Goal: Task Accomplishment & Management: Manage account settings

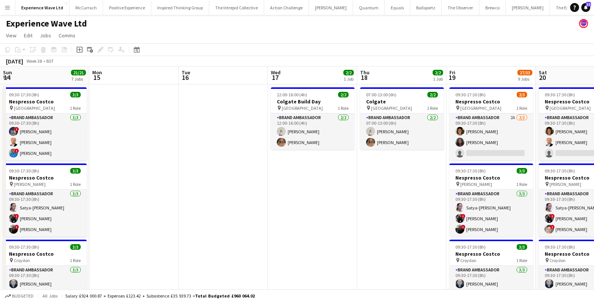
scroll to position [0, 257]
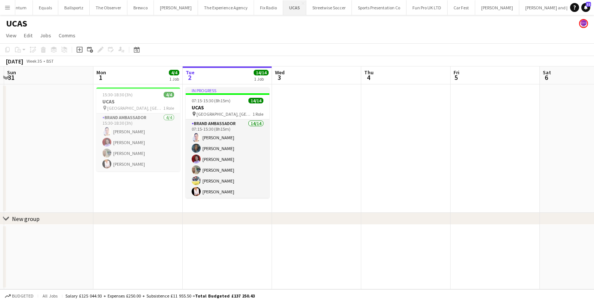
scroll to position [0, 415]
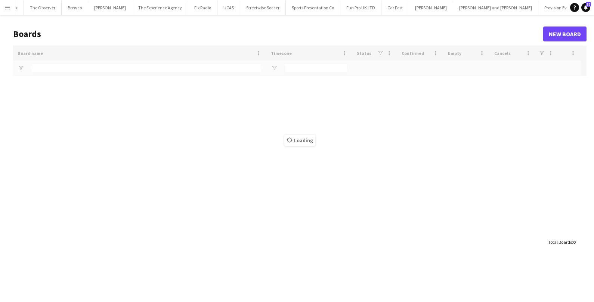
scroll to position [0, 415]
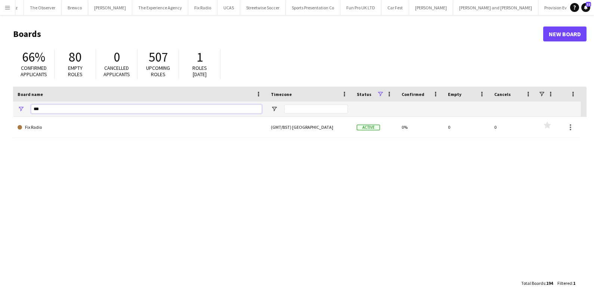
drag, startPoint x: 53, startPoint y: 109, endPoint x: 25, endPoint y: 109, distance: 28.0
click at [25, 109] on div "***" at bounding box center [139, 109] width 253 height 15
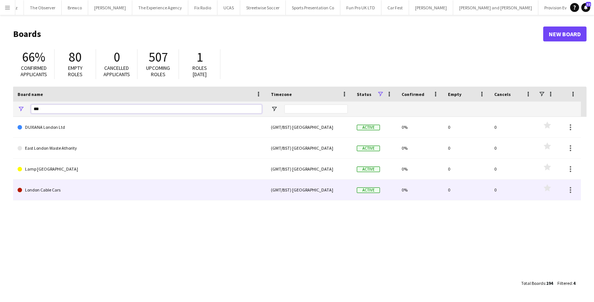
type input "***"
click at [36, 191] on link "London Cable Cars" at bounding box center [140, 190] width 245 height 21
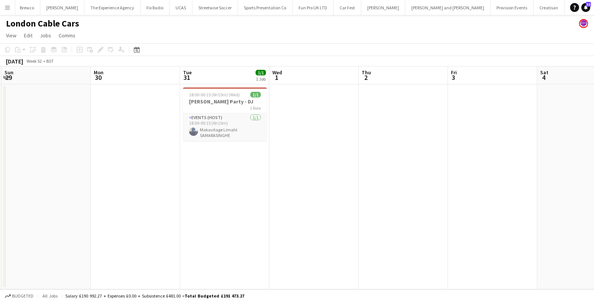
scroll to position [0, 213]
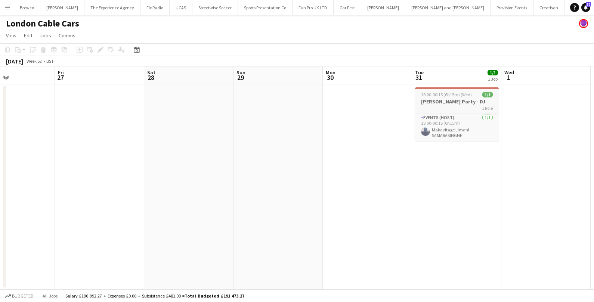
click at [448, 105] on div "1 Role" at bounding box center [457, 108] width 84 height 6
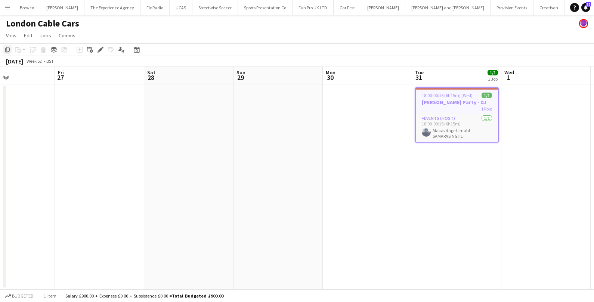
click at [6, 52] on icon "Copy" at bounding box center [7, 50] width 6 height 6
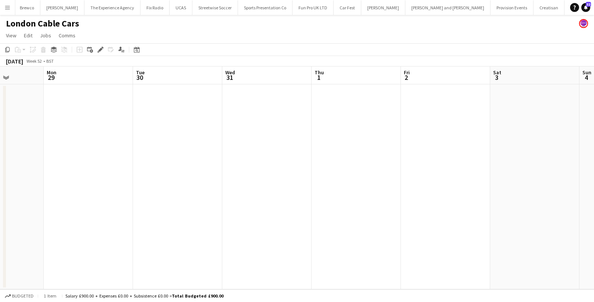
scroll to position [0, 314]
click at [252, 126] on app-date-cell at bounding box center [266, 186] width 89 height 205
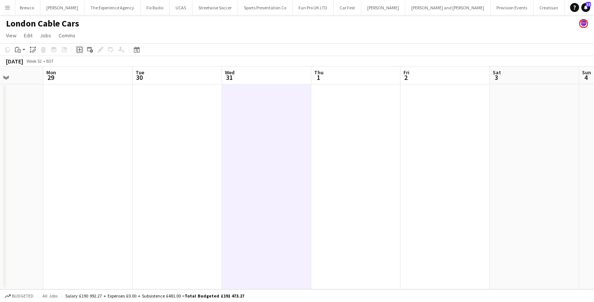
click at [78, 47] on icon "Add job" at bounding box center [80, 50] width 6 height 6
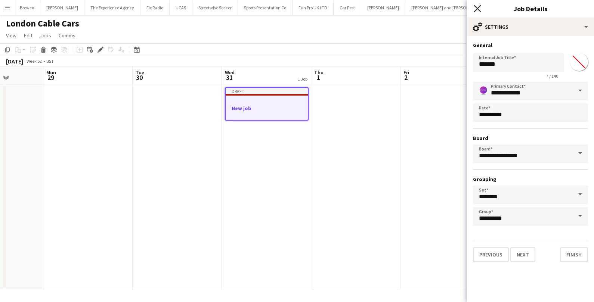
click at [476, 8] on icon "Close pop-in" at bounding box center [477, 8] width 7 height 7
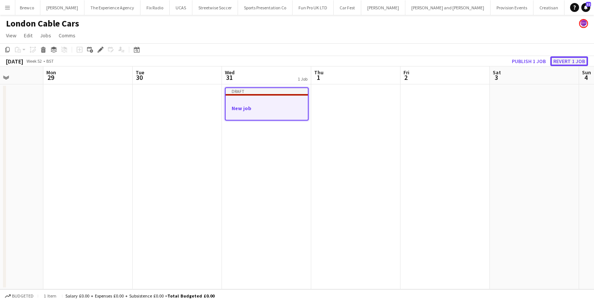
click at [565, 62] on button "Revert 1 job" at bounding box center [570, 61] width 38 height 10
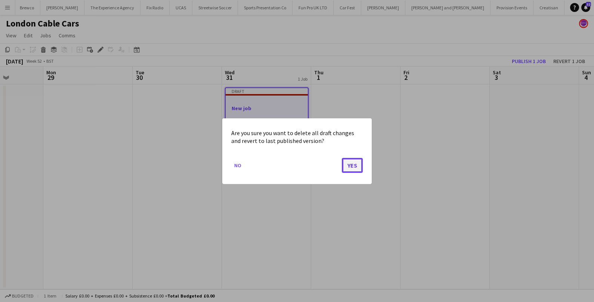
click at [352, 168] on button "Yes" at bounding box center [352, 165] width 21 height 15
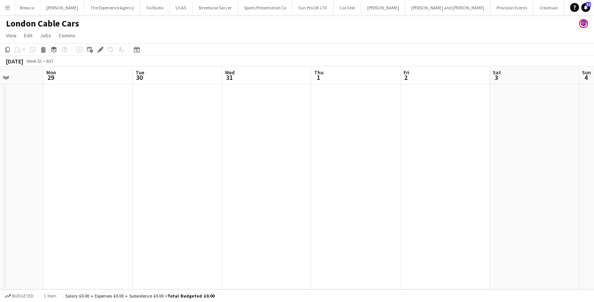
click at [265, 113] on app-date-cell at bounding box center [266, 186] width 89 height 205
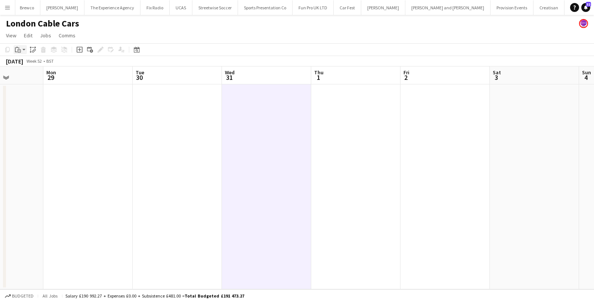
click at [19, 49] on icon at bounding box center [19, 50] width 3 height 3
click at [31, 76] on link "Paste with crew Command Shift V" at bounding box center [49, 76] width 59 height 7
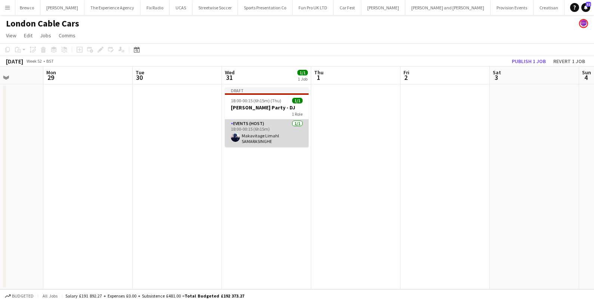
click at [268, 131] on app-card-role "Events (Host) 1/1 18:00-00:15 (6h15m) Makavitage Limahl SAMARASINGHE" at bounding box center [267, 134] width 84 height 28
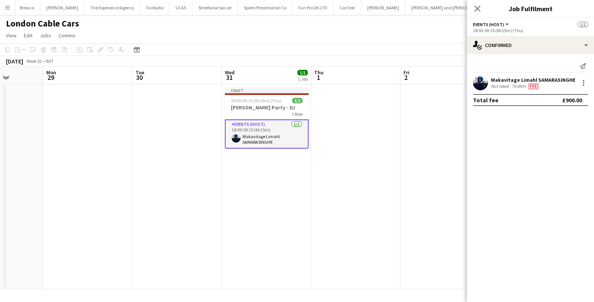
click at [522, 82] on div "Makavitage Limahl SAMARASINGHE" at bounding box center [533, 80] width 84 height 7
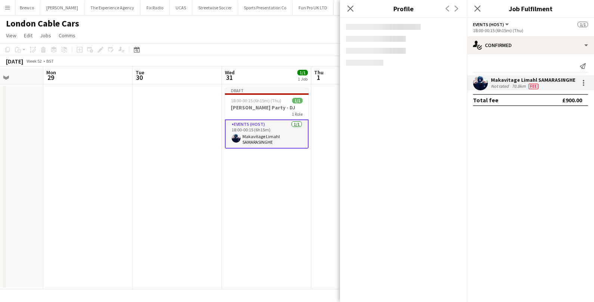
click at [271, 185] on app-date-cell "Draft 18:00-00:15 (6h15m) (Thu) 1/1 NYE Party - DJ 1 Role Events (Host) 1/1 18:…" at bounding box center [266, 186] width 89 height 205
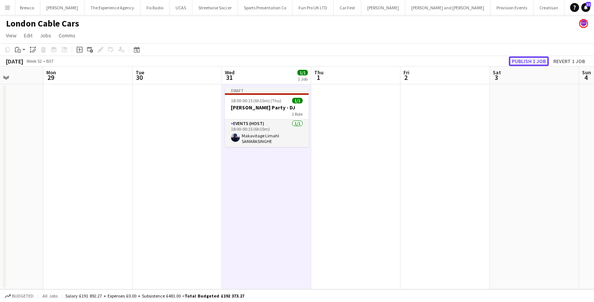
click at [532, 59] on button "Publish 1 job" at bounding box center [529, 61] width 40 height 10
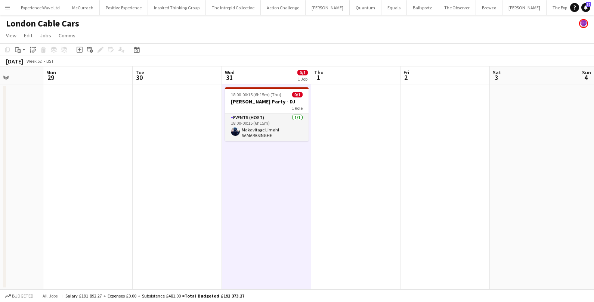
scroll to position [0, 0]
click at [10, 7] on app-icon "Menu" at bounding box center [7, 7] width 6 height 6
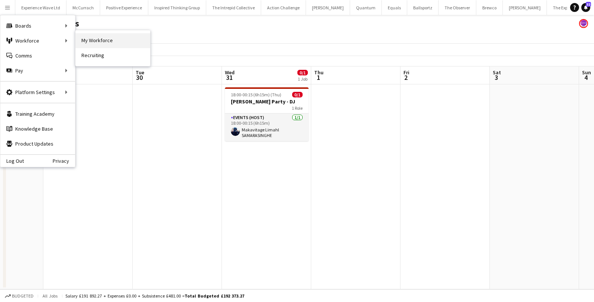
click at [95, 43] on link "My Workforce" at bounding box center [113, 40] width 75 height 15
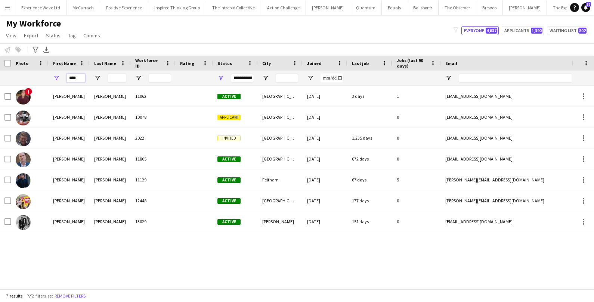
drag, startPoint x: 78, startPoint y: 77, endPoint x: 57, endPoint y: 77, distance: 20.9
click at [57, 77] on div "****" at bounding box center [69, 78] width 41 height 15
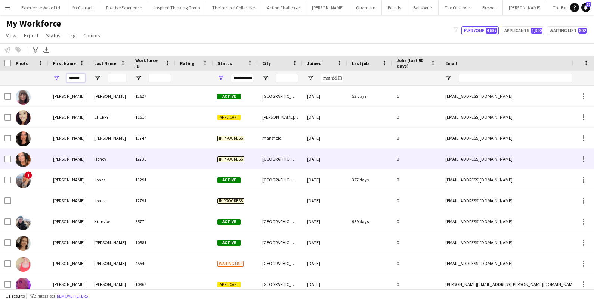
scroll to position [27, 0]
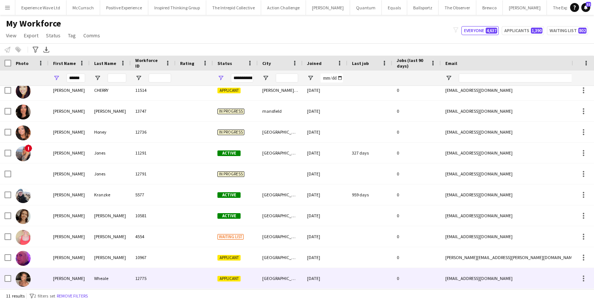
click at [47, 276] on div at bounding box center [29, 278] width 37 height 21
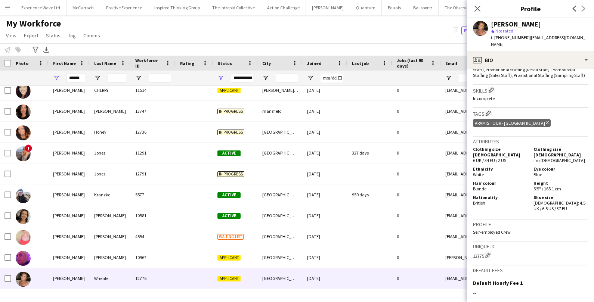
scroll to position [299, 0]
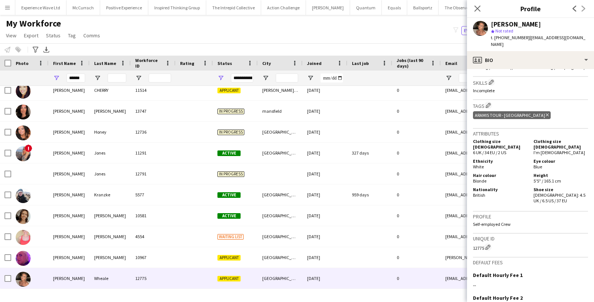
click at [546, 114] on icon at bounding box center [547, 115] width 3 height 3
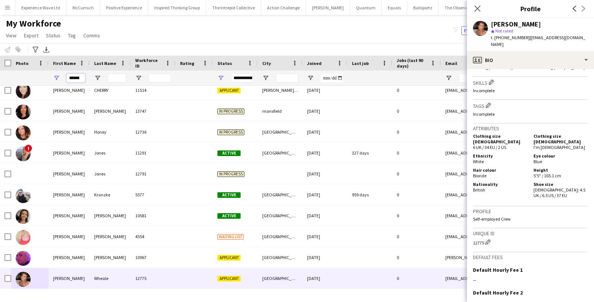
drag, startPoint x: 84, startPoint y: 77, endPoint x: 55, endPoint y: 74, distance: 28.9
click at [55, 74] on div "******" at bounding box center [69, 78] width 41 height 15
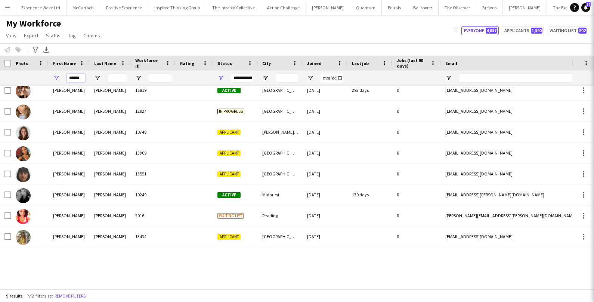
scroll to position [0, 0]
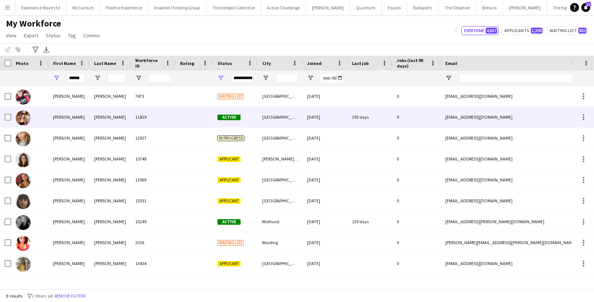
click at [59, 114] on div "Sophia" at bounding box center [69, 117] width 41 height 21
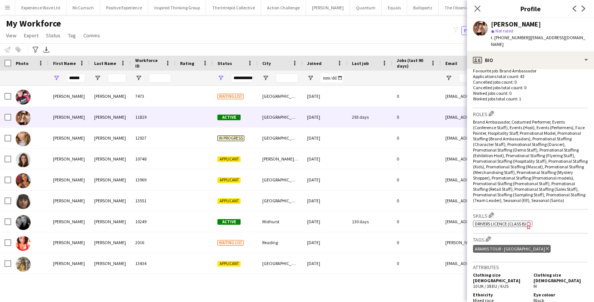
scroll to position [208, 0]
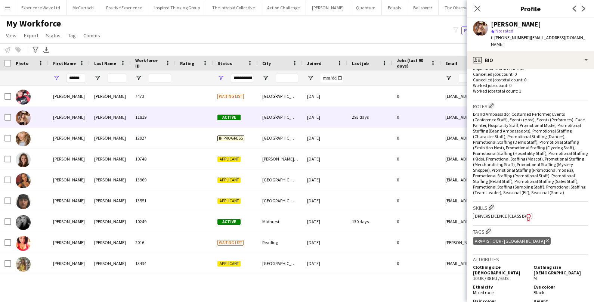
click at [546, 240] on icon at bounding box center [547, 241] width 3 height 3
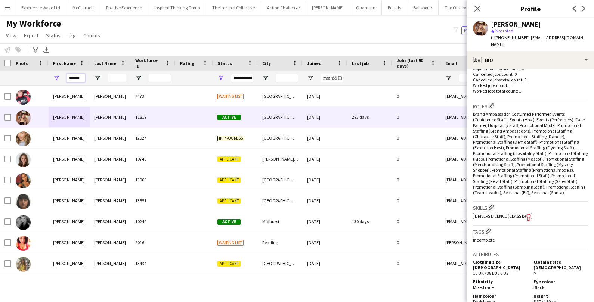
click at [79, 75] on input "******" at bounding box center [76, 78] width 19 height 9
drag, startPoint x: 82, startPoint y: 77, endPoint x: 46, endPoint y: 77, distance: 35.1
click at [46, 77] on div "******" at bounding box center [405, 78] width 811 height 15
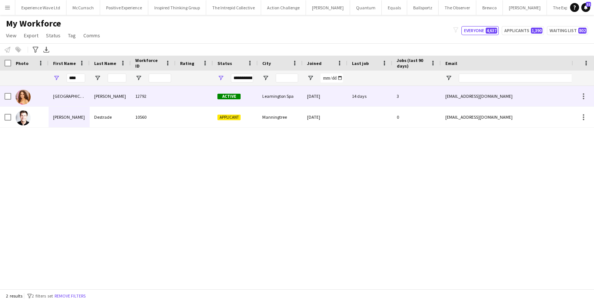
click at [57, 95] on div "Roma" at bounding box center [69, 96] width 41 height 21
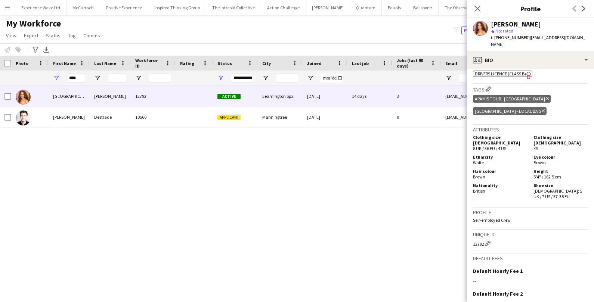
scroll to position [369, 0]
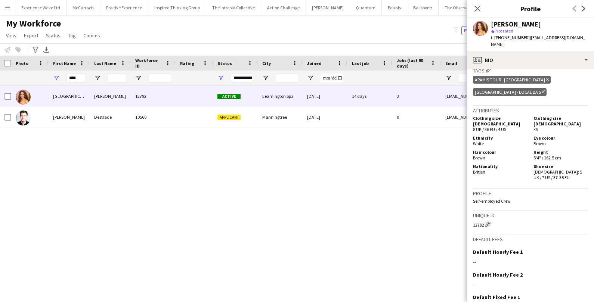
click at [546, 79] on icon "Delete tag" at bounding box center [547, 79] width 3 height 4
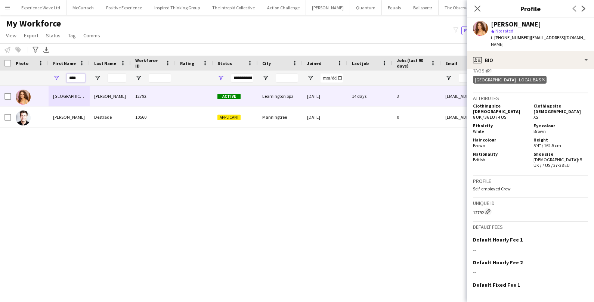
drag, startPoint x: 83, startPoint y: 78, endPoint x: 61, endPoint y: 77, distance: 22.4
click at [61, 78] on div "****" at bounding box center [69, 78] width 41 height 15
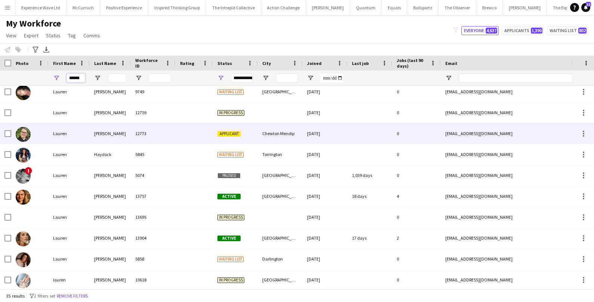
scroll to position [0, 0]
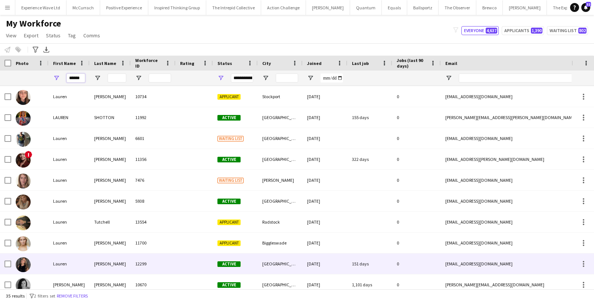
type input "******"
click at [76, 257] on div "Lauren" at bounding box center [69, 264] width 41 height 21
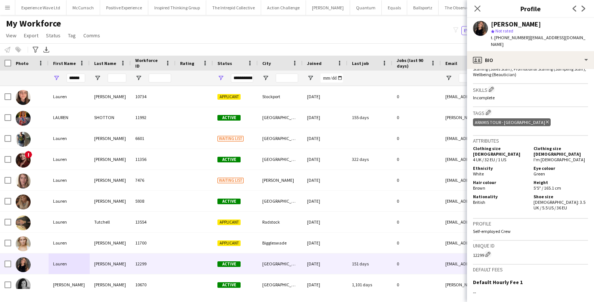
click at [546, 120] on icon "Delete tag" at bounding box center [547, 122] width 3 height 4
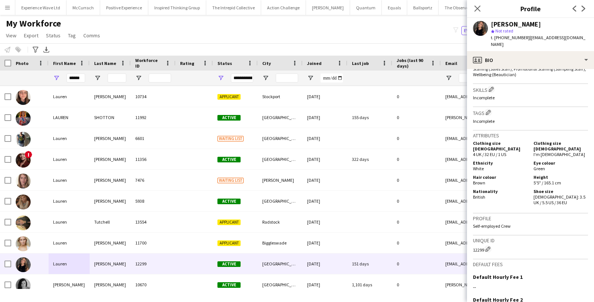
click at [4, 8] on app-icon "Menu" at bounding box center [7, 7] width 6 height 6
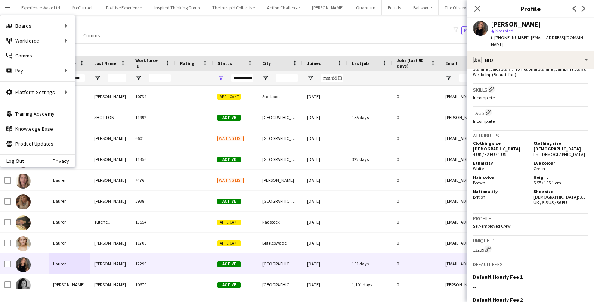
click at [119, 21] on div "My Workforce View Views Default view New view Update view Delete view Edit name…" at bounding box center [297, 30] width 594 height 25
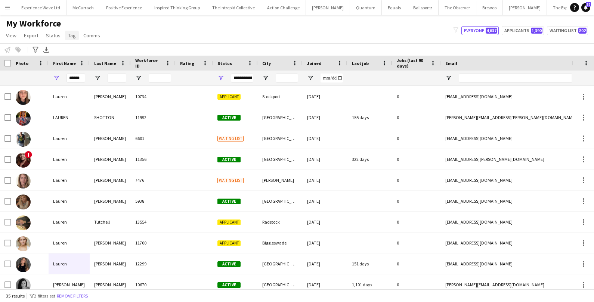
click at [73, 37] on span "Tag" at bounding box center [72, 35] width 8 height 7
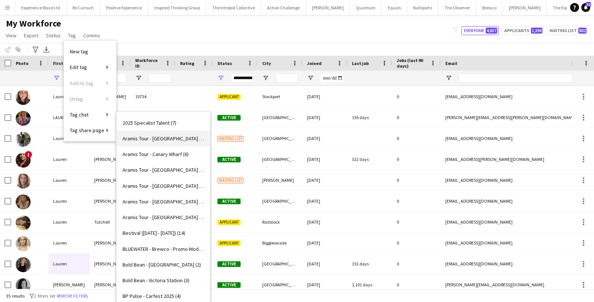
click at [179, 140] on span "Aramis Tour - BIRMINGHAM (3)" at bounding box center [164, 138] width 82 height 7
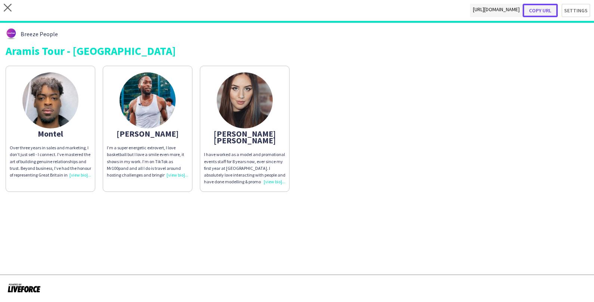
click at [545, 9] on button "Copy url" at bounding box center [540, 10] width 35 height 13
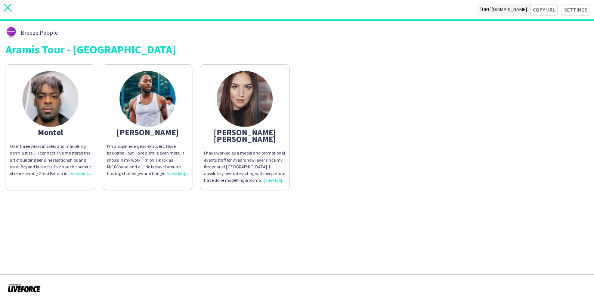
click at [10, 5] on icon at bounding box center [8, 8] width 8 height 8
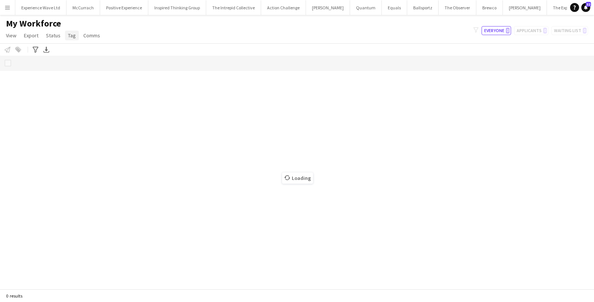
click at [70, 35] on span "Tag" at bounding box center [72, 35] width 8 height 7
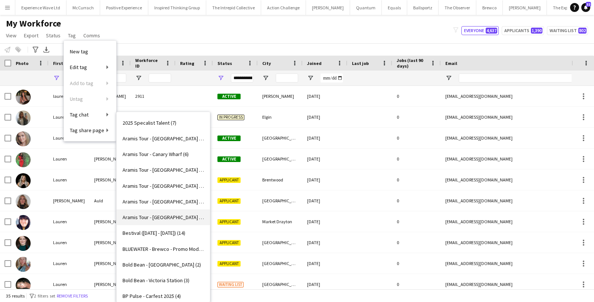
click at [166, 219] on span "Aramis Tour - MANCHESTER (4)" at bounding box center [164, 217] width 82 height 7
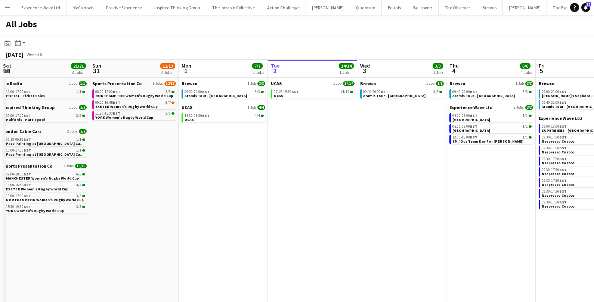
scroll to position [0, 218]
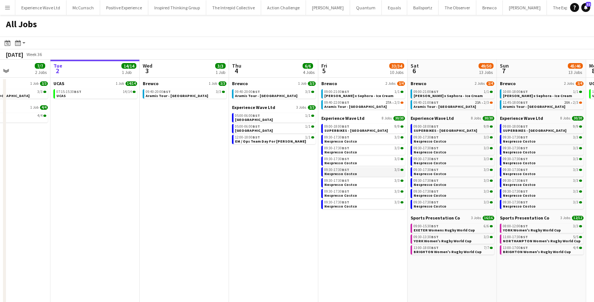
click at [372, 176] on link "09:30-17:30 BST 3/3 Nespresso Costco" at bounding box center [364, 172] width 79 height 9
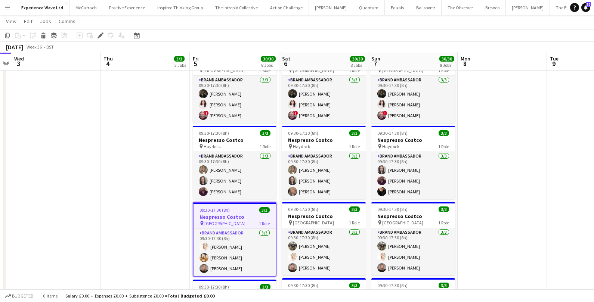
scroll to position [381, 0]
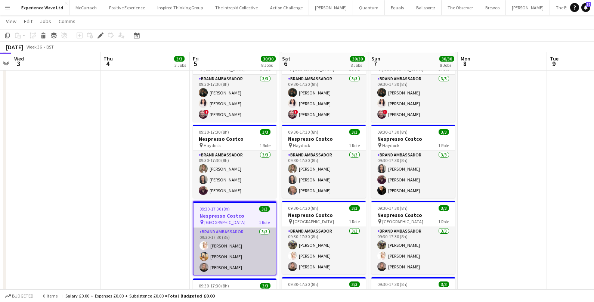
click at [221, 261] on app-card-role "Brand Ambassador 3/3 09:30-17:30 (8h) Karen Salvin Letisha Mutingwa Ashleigh-Su…" at bounding box center [235, 251] width 82 height 47
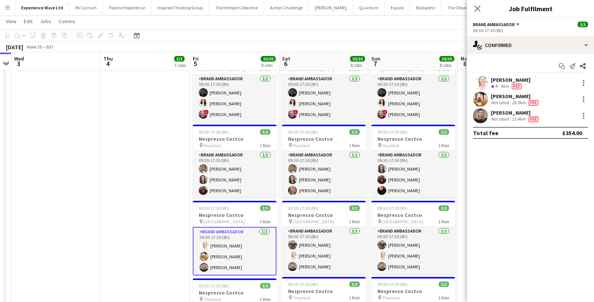
click at [537, 117] on span "Fee" at bounding box center [534, 120] width 10 height 6
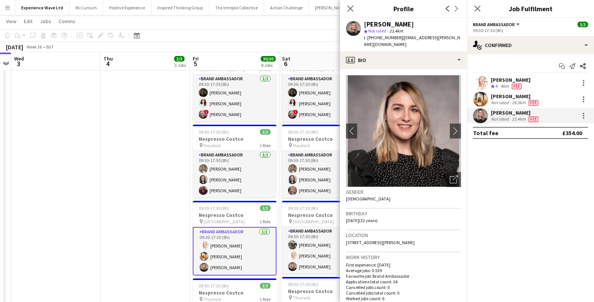
click at [270, 36] on app-toolbar "Copy Paste Paste Command V Paste with crew Command Shift V Paste linked Job Del…" at bounding box center [297, 35] width 594 height 13
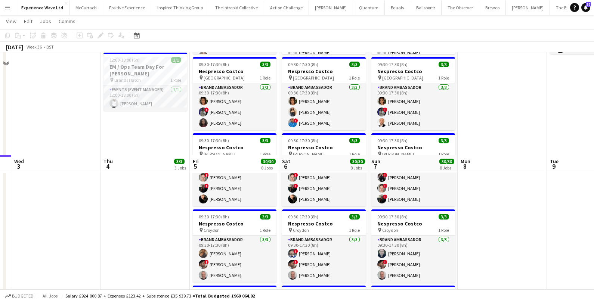
scroll to position [0, 0]
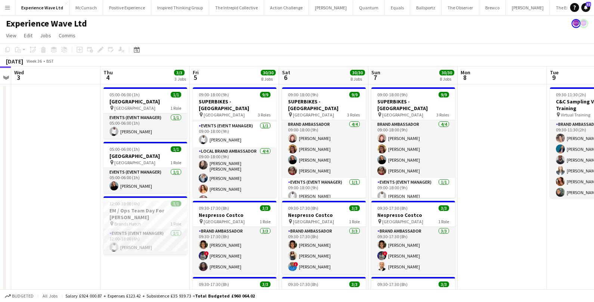
click at [9, 8] on app-icon "Menu" at bounding box center [7, 7] width 6 height 6
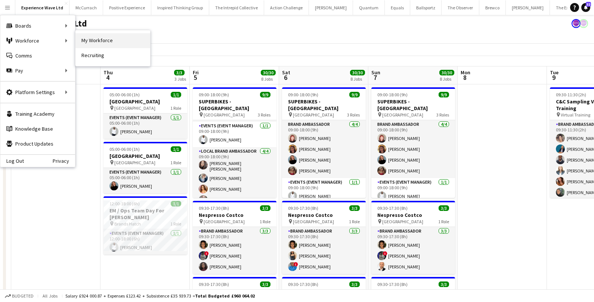
click at [120, 42] on link "My Workforce" at bounding box center [113, 40] width 75 height 15
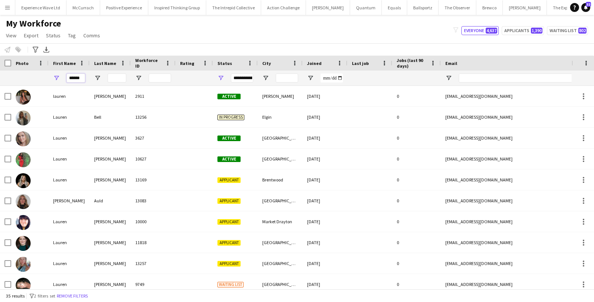
drag, startPoint x: 83, startPoint y: 77, endPoint x: 58, endPoint y: 75, distance: 25.1
click at [58, 75] on div "******" at bounding box center [69, 78] width 41 height 15
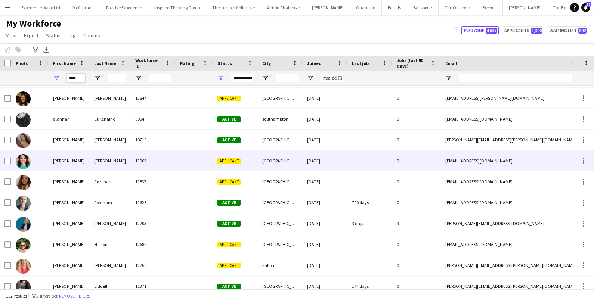
scroll to position [20, 0]
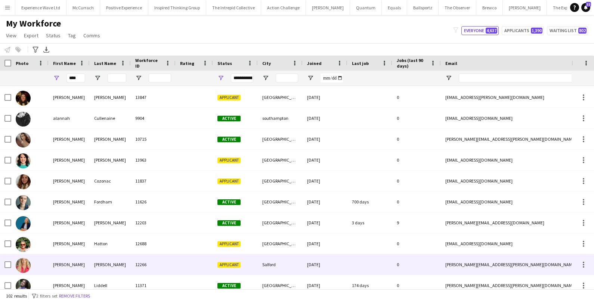
click at [50, 264] on div "anna" at bounding box center [69, 265] width 41 height 21
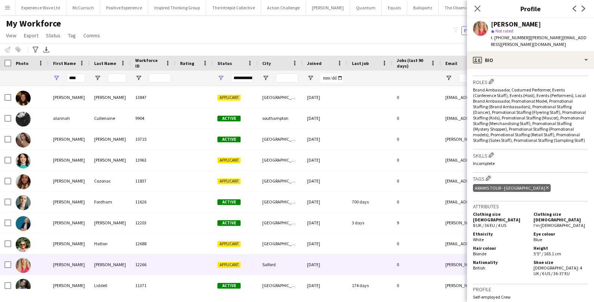
scroll to position [221, 0]
click at [546, 185] on icon "Delete tag" at bounding box center [547, 187] width 3 height 4
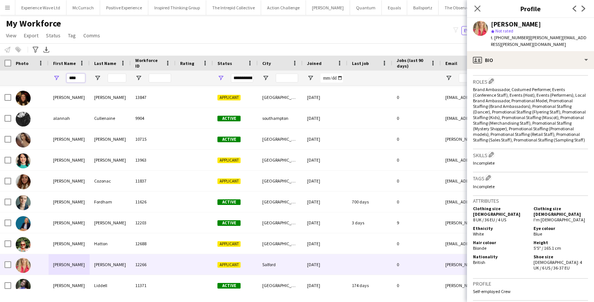
drag, startPoint x: 81, startPoint y: 78, endPoint x: 53, endPoint y: 78, distance: 28.0
click at [53, 78] on div "****" at bounding box center [69, 78] width 41 height 15
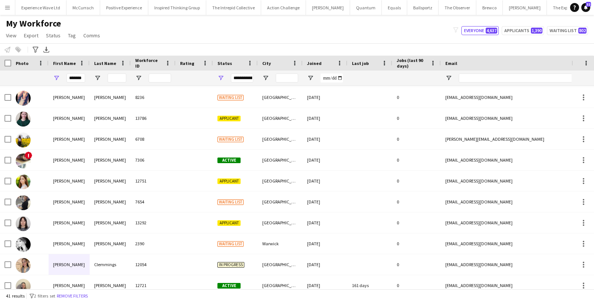
click at [304, 27] on div "My Workforce View Views Default view New view Update view Delete view Edit name…" at bounding box center [297, 30] width 594 height 25
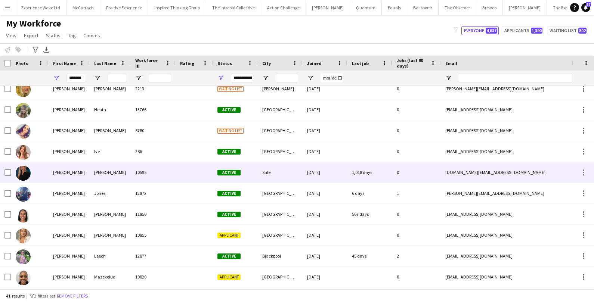
scroll to position [358, 0]
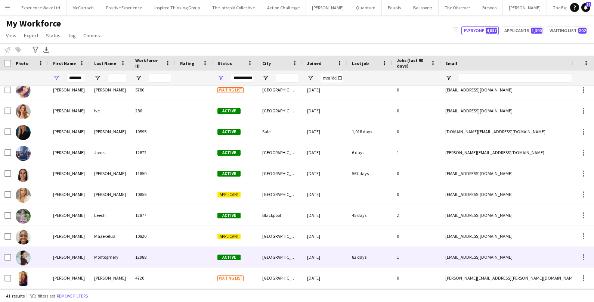
click at [92, 255] on div "Montogmery" at bounding box center [110, 257] width 41 height 21
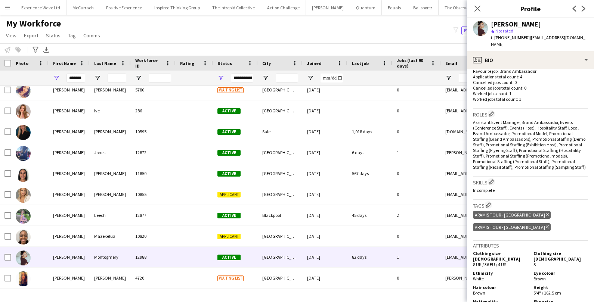
click at [546, 213] on icon at bounding box center [547, 214] width 3 height 3
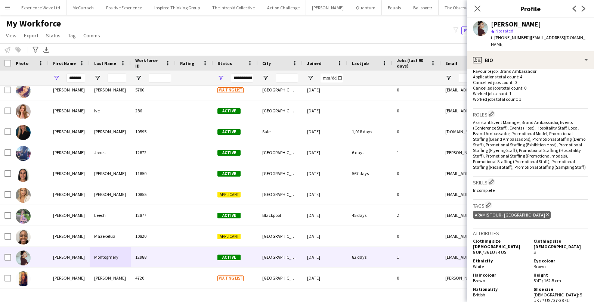
click at [546, 213] on icon "Delete tag" at bounding box center [547, 215] width 3 height 4
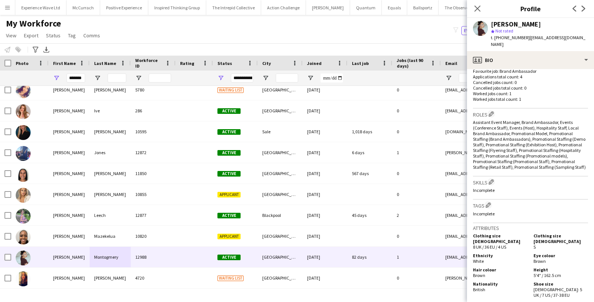
click at [480, 3] on div "Close pop-in" at bounding box center [477, 8] width 21 height 17
click at [476, 11] on icon "Close pop-in" at bounding box center [477, 8] width 7 height 7
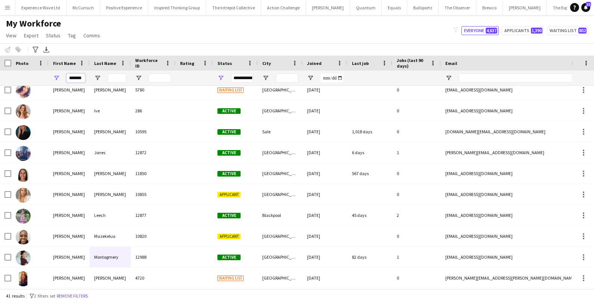
click at [82, 75] on input "*******" at bounding box center [76, 78] width 19 height 9
drag, startPoint x: 82, startPoint y: 77, endPoint x: 56, endPoint y: 78, distance: 25.4
click at [56, 78] on div "*******" at bounding box center [69, 78] width 41 height 15
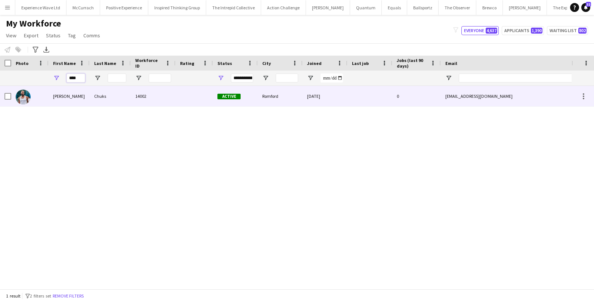
type input "****"
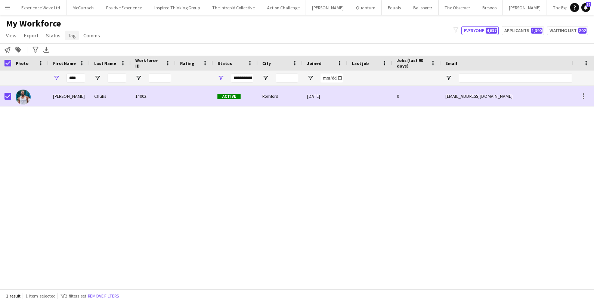
click at [73, 37] on span "Tag" at bounding box center [72, 35] width 8 height 7
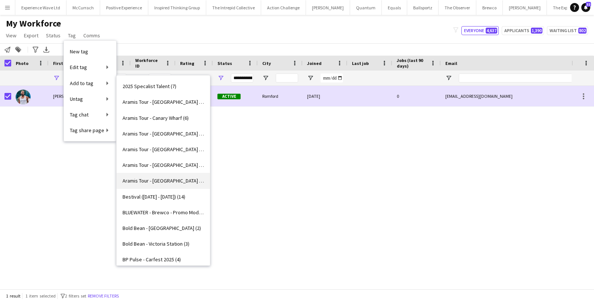
click at [154, 181] on span "Aramis Tour - MANCHESTER (2)" at bounding box center [164, 181] width 82 height 7
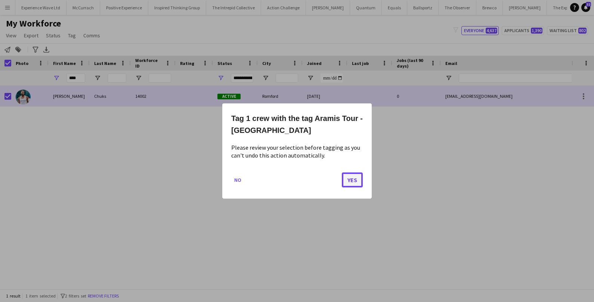
click at [354, 182] on button "Yes" at bounding box center [352, 180] width 21 height 15
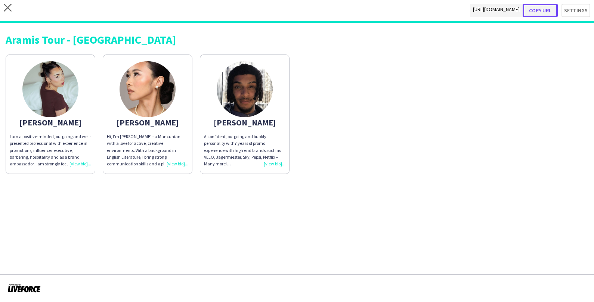
click at [545, 7] on button "Copy url" at bounding box center [540, 10] width 35 height 13
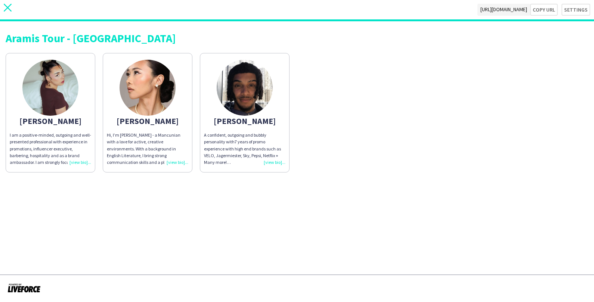
click at [9, 9] on icon at bounding box center [8, 8] width 8 height 8
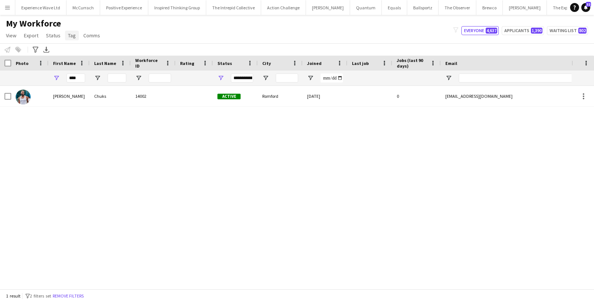
click at [71, 38] on span "Tag" at bounding box center [72, 35] width 8 height 7
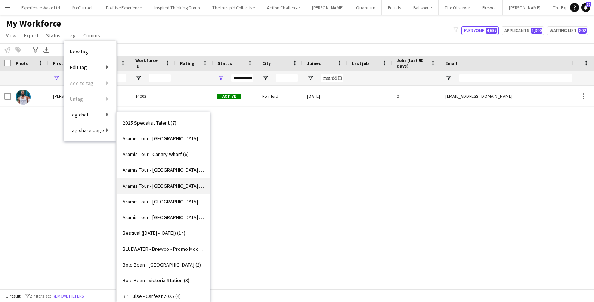
click at [180, 189] on span "Aramis Tour - LEICESTER (4)" at bounding box center [164, 186] width 82 height 7
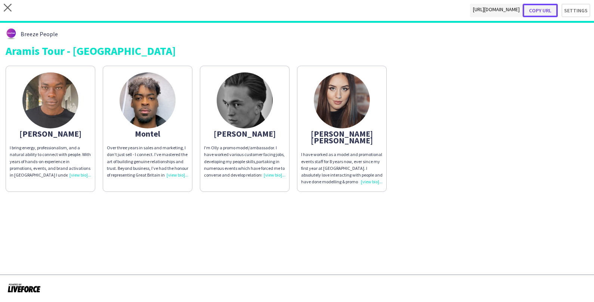
click at [540, 9] on button "Copy url" at bounding box center [540, 10] width 35 height 13
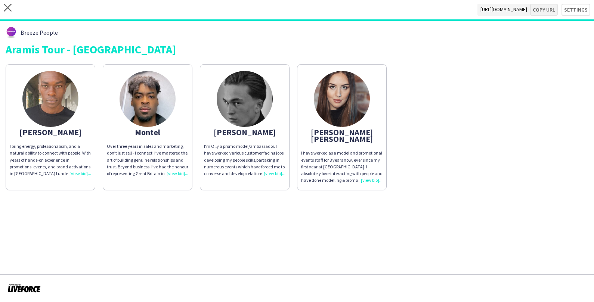
type textarea "**********"
click at [4, 6] on icon "close" at bounding box center [8, 8] width 8 height 8
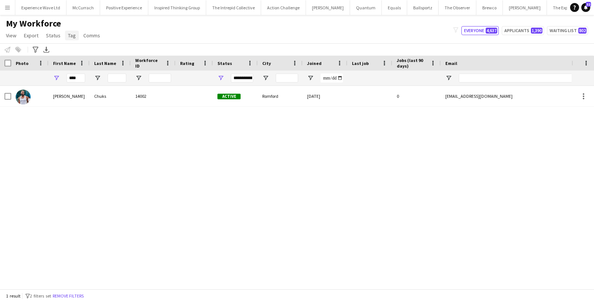
click at [68, 36] on span "Tag" at bounding box center [72, 35] width 8 height 7
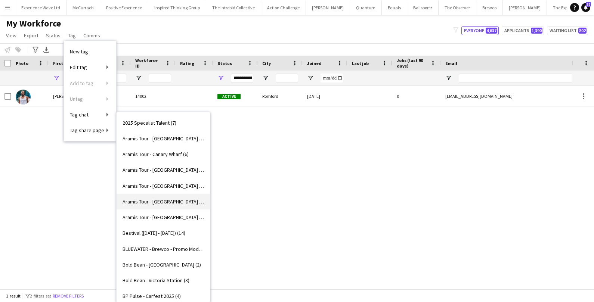
click at [156, 202] on span "Aramis Tour - LIVERPOOL (4)" at bounding box center [164, 202] width 82 height 7
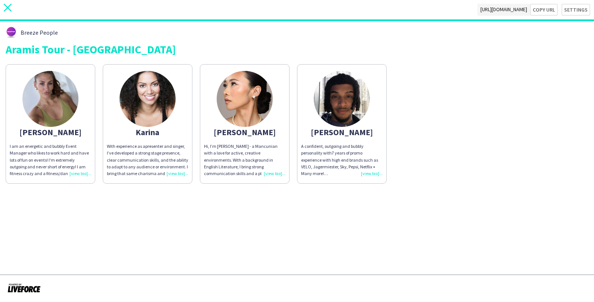
click at [7, 4] on icon "close" at bounding box center [8, 8] width 8 height 8
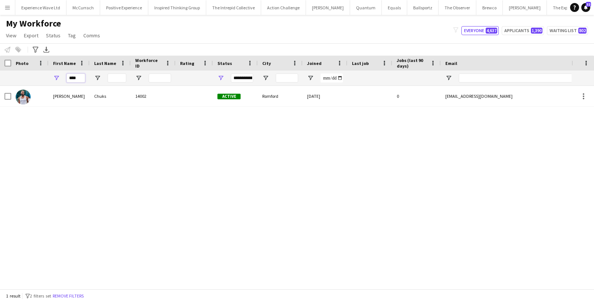
drag, startPoint x: 79, startPoint y: 79, endPoint x: 45, endPoint y: 77, distance: 33.7
click at [45, 77] on div "****" at bounding box center [405, 78] width 811 height 15
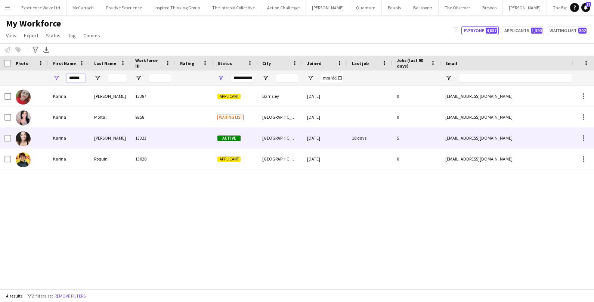
type input "******"
click at [49, 139] on div "Karina" at bounding box center [69, 138] width 41 height 21
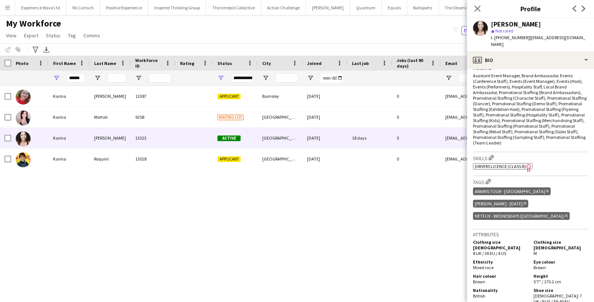
scroll to position [253, 0]
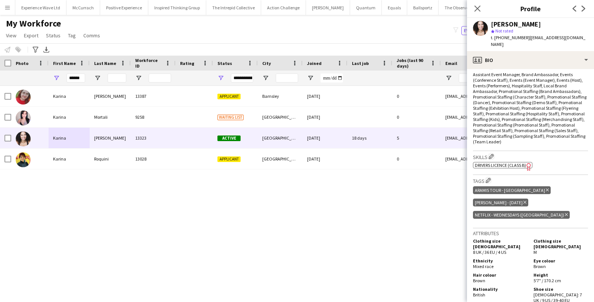
click at [546, 188] on icon "Delete tag" at bounding box center [547, 190] width 3 height 4
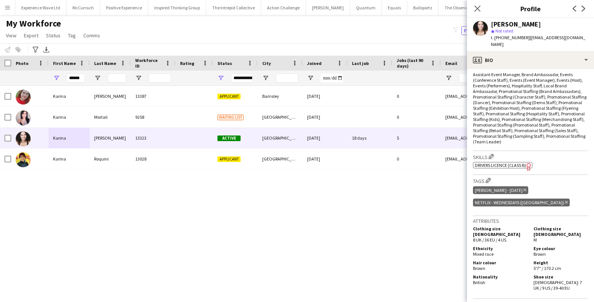
click at [299, 204] on div "Karina Bryant 13387 Applicant Barnsley 01-05-2025 0 karina.bryant05@gmail.com +…" at bounding box center [286, 187] width 572 height 203
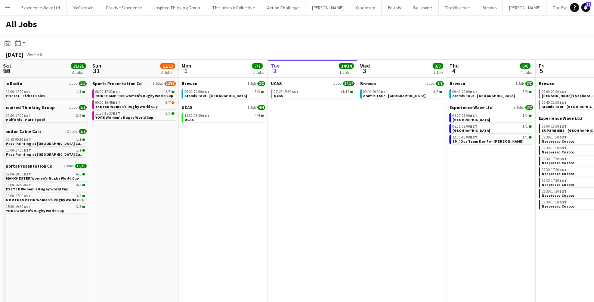
scroll to position [0, 218]
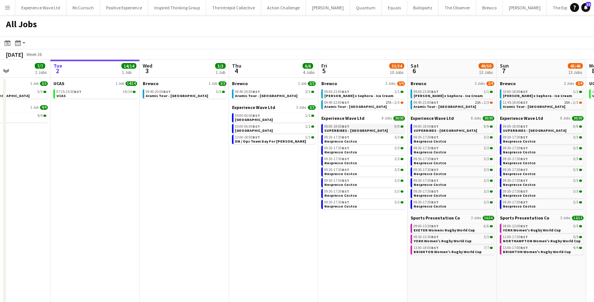
click at [354, 129] on span "SUPERBIKES - [GEOGRAPHIC_DATA]" at bounding box center [357, 130] width 64 height 5
click at [351, 176] on span "Nespresso Costco" at bounding box center [341, 174] width 33 height 5
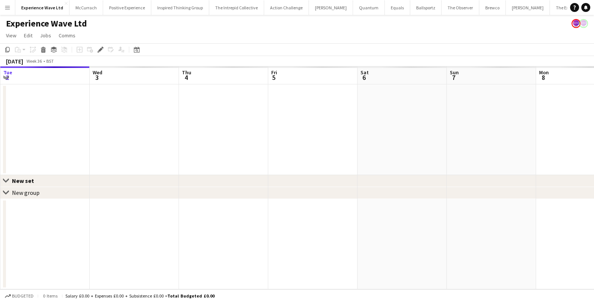
scroll to position [0, 257]
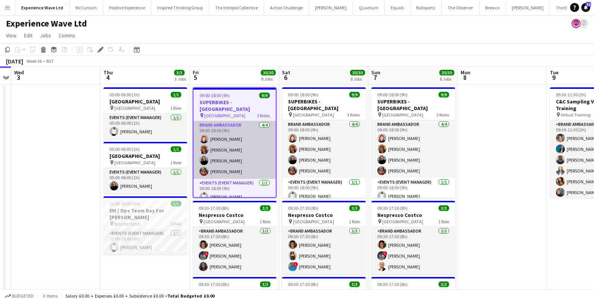
click at [236, 164] on app-card-role "Brand Ambassador [DATE] 09:00-18:00 (9h) [PERSON_NAME] [PERSON_NAME] [PERSON_NA…" at bounding box center [235, 150] width 82 height 58
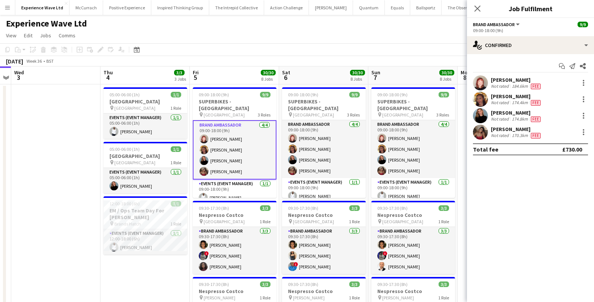
click at [529, 133] on div "170.3km" at bounding box center [520, 136] width 19 height 6
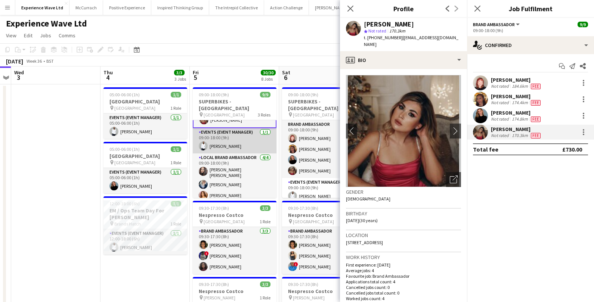
scroll to position [58, 0]
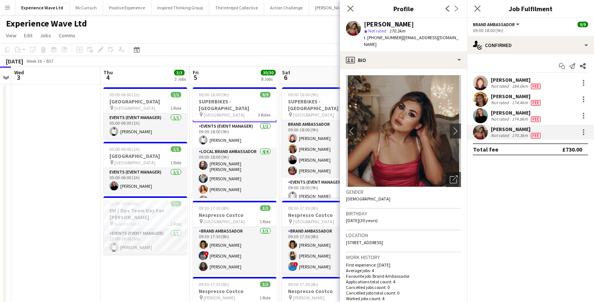
click at [511, 80] on div "[PERSON_NAME]" at bounding box center [516, 80] width 51 height 7
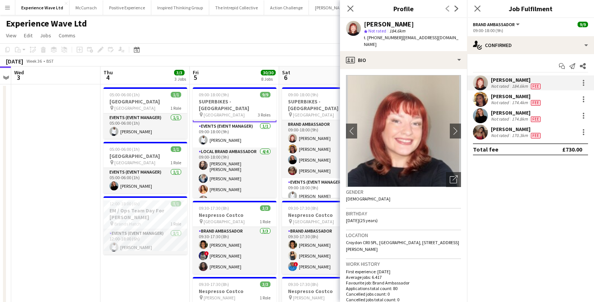
click at [511, 80] on div "[PERSON_NAME]" at bounding box center [516, 80] width 51 height 7
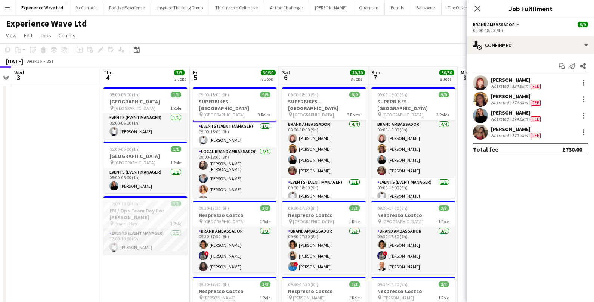
click at [511, 80] on div "[PERSON_NAME]" at bounding box center [516, 80] width 51 height 7
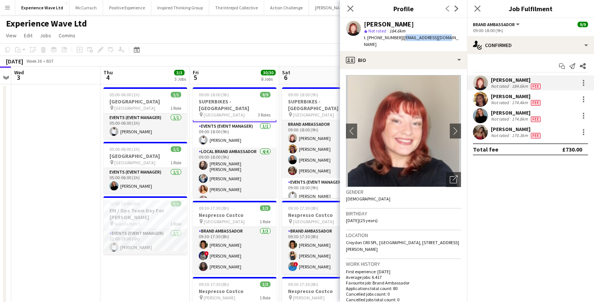
drag, startPoint x: 402, startPoint y: 39, endPoint x: 442, endPoint y: 39, distance: 40.8
click at [442, 39] on div "Lily Exall star Not rated 184.6km t. +4407975934593 | lilyexall@ymail.com" at bounding box center [403, 34] width 127 height 33
copy span "lilyexall@ymail.com"
click at [518, 99] on div "[PERSON_NAME]" at bounding box center [516, 96] width 51 height 7
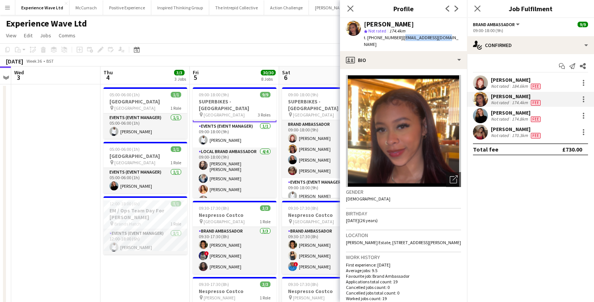
drag, startPoint x: 403, startPoint y: 38, endPoint x: 447, endPoint y: 40, distance: 44.2
click at [447, 40] on div "Mollie NJOKU star Not rated 174.4km t. +4407577824137 | molliemn@icloud.com" at bounding box center [403, 34] width 127 height 33
copy span "molliemn@icloud.com"
click at [505, 119] on div "Not rated" at bounding box center [500, 119] width 19 height 6
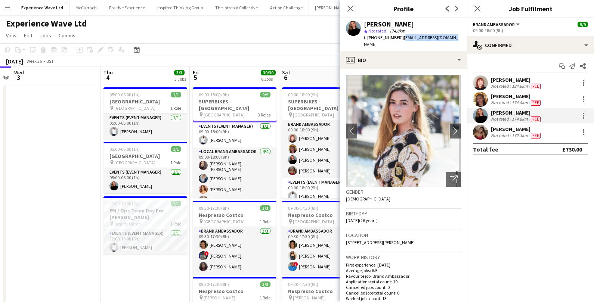
drag, startPoint x: 400, startPoint y: 37, endPoint x: 453, endPoint y: 37, distance: 53.1
click at [453, 37] on div "Marisa Orton star Not rated 174.8km t. +447379226608 | marisafrance@gmail.com" at bounding box center [403, 34] width 127 height 33
copy span "marisafrance@gmail.com"
click at [504, 131] on div "Anastasiya Kachkovska" at bounding box center [516, 129] width 51 height 7
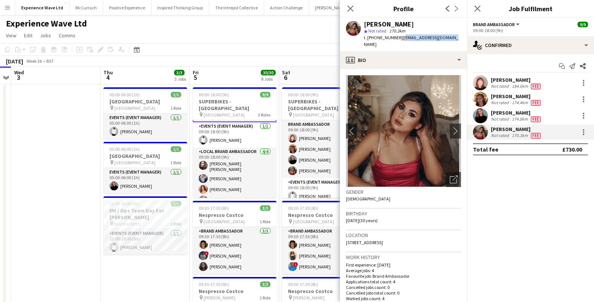
drag, startPoint x: 399, startPoint y: 37, endPoint x: 447, endPoint y: 39, distance: 47.5
click at [447, 39] on div "Anastasiya Kachkovska star Not rated 170.3km t. +447899096735 | miss.nastiak@gm…" at bounding box center [403, 34] width 127 height 33
copy span "[EMAIL_ADDRESS][DOMAIN_NAME]"
click at [315, 179] on app-card-role "Events (Event Manager) 1/1 09:00-18:00 (9h) Pedro De Marchi" at bounding box center [324, 190] width 84 height 25
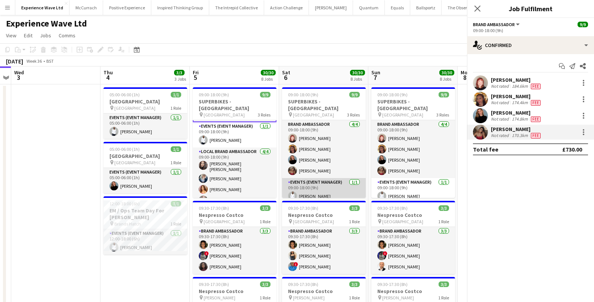
scroll to position [56, 0]
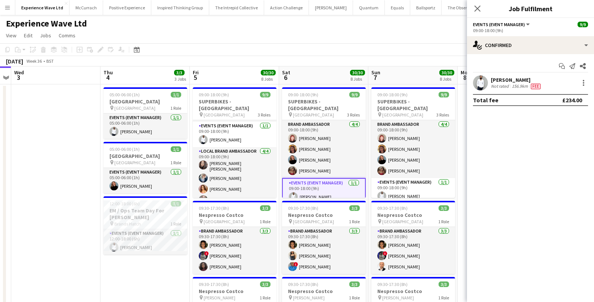
click at [525, 80] on div "Pedro De Marchi" at bounding box center [516, 80] width 51 height 7
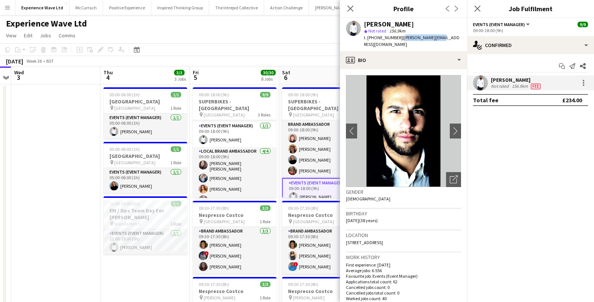
drag, startPoint x: 400, startPoint y: 38, endPoint x: 442, endPoint y: 37, distance: 42.3
click at [442, 37] on div "Pedro De Marchi star Not rated 156.9km t. +447999420024 | demarchi@live.com" at bounding box center [403, 34] width 127 height 33
copy span "demarchi@live.com"
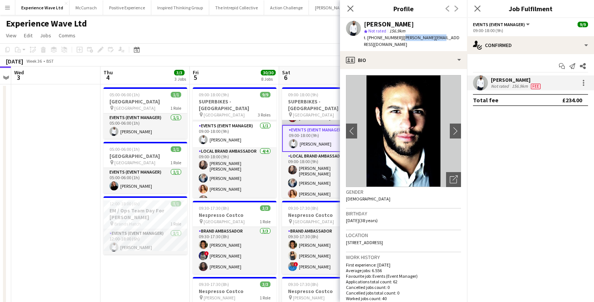
scroll to position [58, 0]
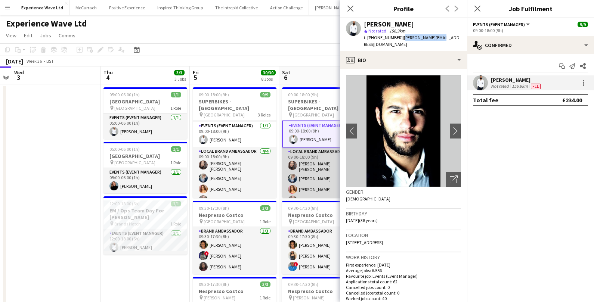
click at [317, 166] on app-card-role "Local Brand Ambassador 4/4 09:00-18:00 (9h) Sarah Josephine Hartley Gemma Owen-…" at bounding box center [324, 178] width 84 height 60
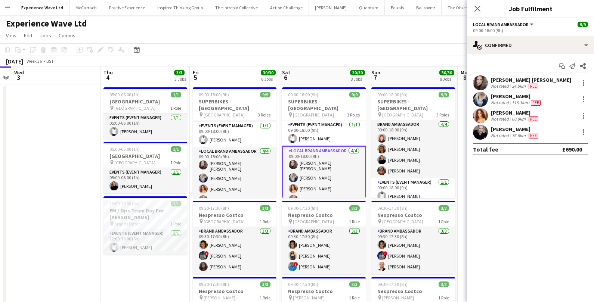
click at [514, 83] on div "34.5km" at bounding box center [519, 86] width 17 height 6
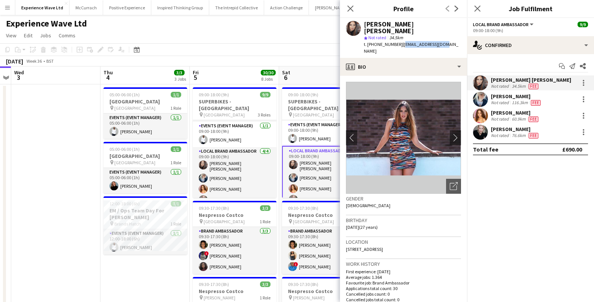
drag, startPoint x: 399, startPoint y: 37, endPoint x: 441, endPoint y: 38, distance: 41.5
click at [441, 38] on div "Sarah Josephine Hartley star Not rated 34.5km t. +447508803834 | hsarah82@gmail…" at bounding box center [403, 38] width 127 height 40
copy span "hsarah82@gmail.com"
click at [507, 99] on div "[PERSON_NAME]" at bounding box center [516, 96] width 51 height 7
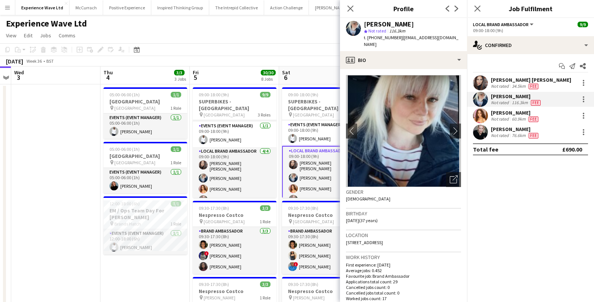
drag, startPoint x: 402, startPoint y: 38, endPoint x: 416, endPoint y: 44, distance: 15.6
click at [416, 44] on div "t. +4407827967082 | gemma.owenkendall@hotmail.com" at bounding box center [412, 40] width 97 height 13
copy span "gemma.owenkendall@hotmail.com"
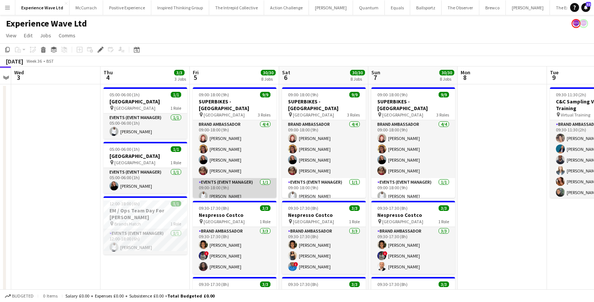
scroll to position [56, 0]
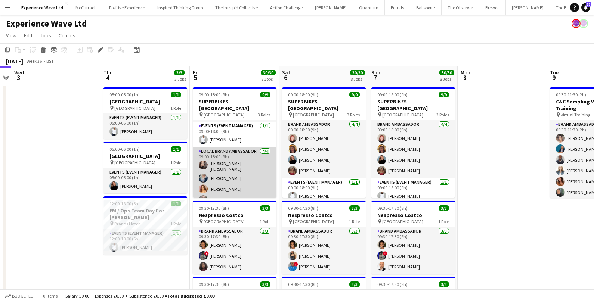
click at [235, 170] on app-card-role "Local Brand Ambassador [DATE] 09:00-18:00 (9h) [PERSON_NAME] [PERSON_NAME] [PER…" at bounding box center [235, 177] width 84 height 60
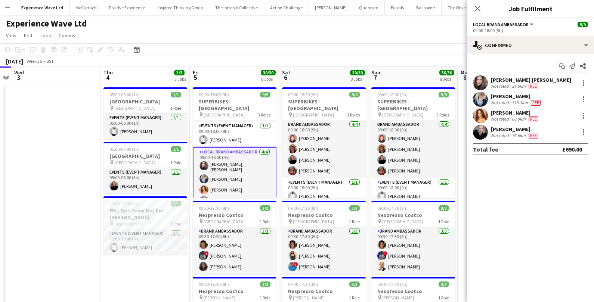
click at [500, 115] on div "[PERSON_NAME]" at bounding box center [515, 113] width 49 height 7
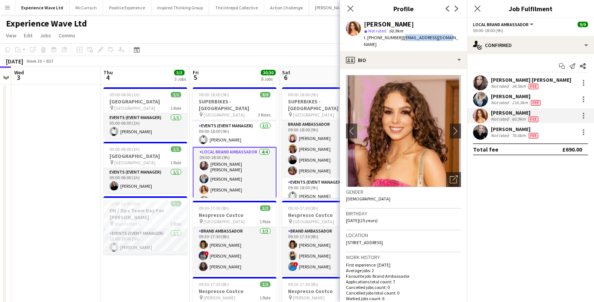
drag, startPoint x: 399, startPoint y: 37, endPoint x: 445, endPoint y: 39, distance: 46.0
click at [445, 39] on div "[PERSON_NAME] star Not rated 60.9km t. [PHONE_NUMBER] | [EMAIL_ADDRESS][DOMAIN_…" at bounding box center [403, 34] width 127 height 33
copy span "[EMAIL_ADDRESS][DOMAIN_NAME]"
click at [497, 131] on div "[PERSON_NAME]" at bounding box center [515, 129] width 49 height 7
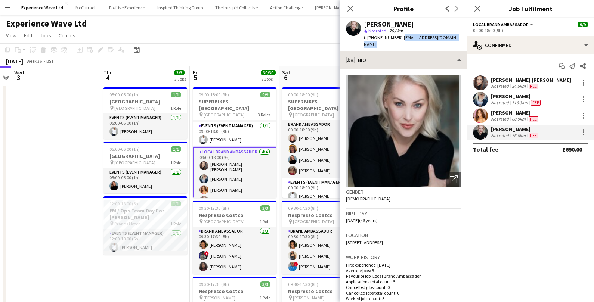
drag, startPoint x: 399, startPoint y: 37, endPoint x: 442, endPoint y: 52, distance: 44.9
click at [442, 52] on app-crew-profile "Close pop-in Profile Previous Next [PERSON_NAME] star Not rated 76.6km t. [PHON…" at bounding box center [403, 151] width 127 height 302
copy app-crew-profile "[EMAIL_ADDRESS][DOMAIN_NAME] profile"
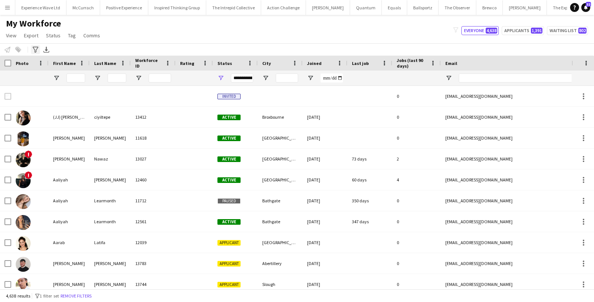
click at [36, 52] on icon "Advanced filters" at bounding box center [36, 50] width 6 height 6
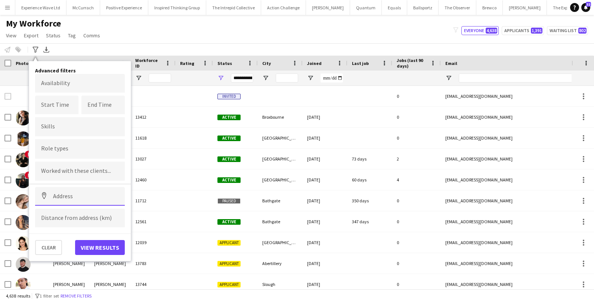
click at [65, 196] on input at bounding box center [80, 196] width 90 height 19
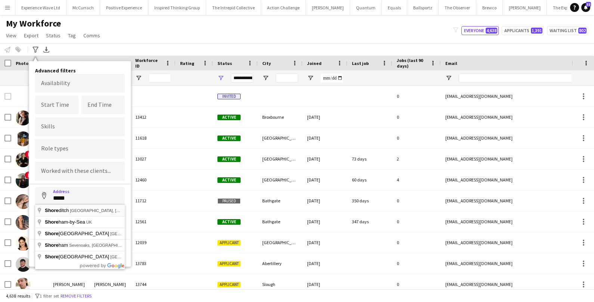
type input "**********"
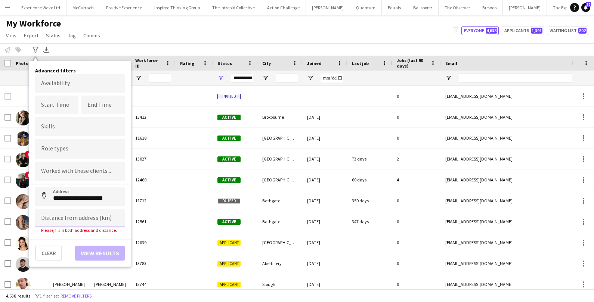
click at [59, 216] on input at bounding box center [80, 218] width 90 height 19
type input "*****"
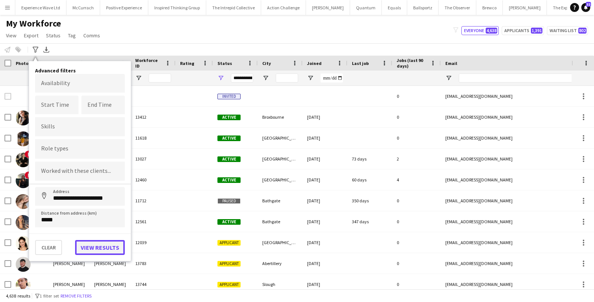
click at [116, 250] on button "View results" at bounding box center [100, 247] width 50 height 15
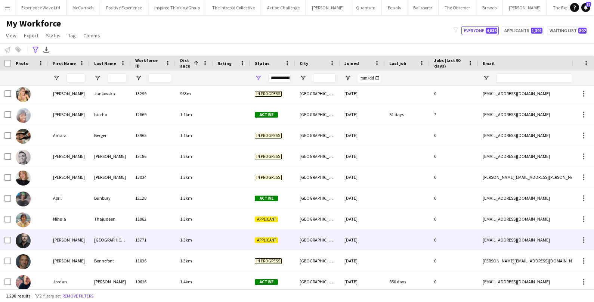
scroll to position [192, 0]
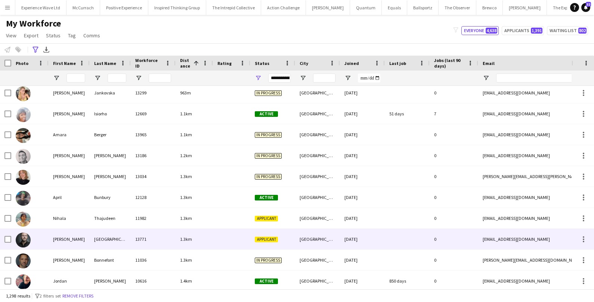
click at [116, 244] on div "[GEOGRAPHIC_DATA]" at bounding box center [110, 239] width 41 height 21
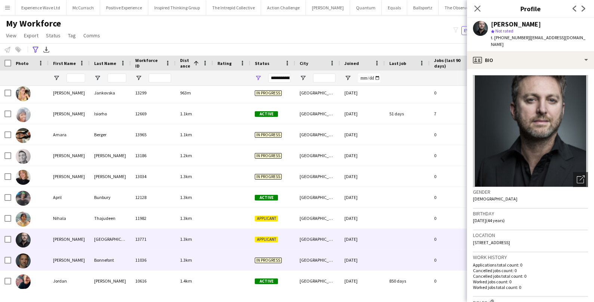
click at [165, 263] on div "11036" at bounding box center [153, 260] width 45 height 21
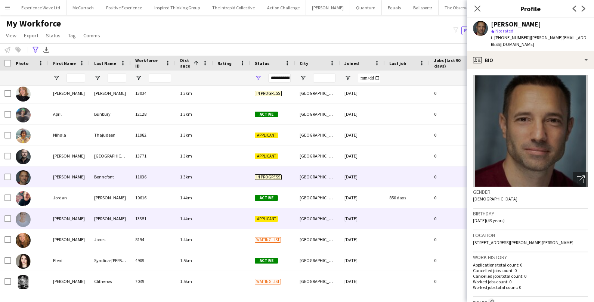
scroll to position [0, 0]
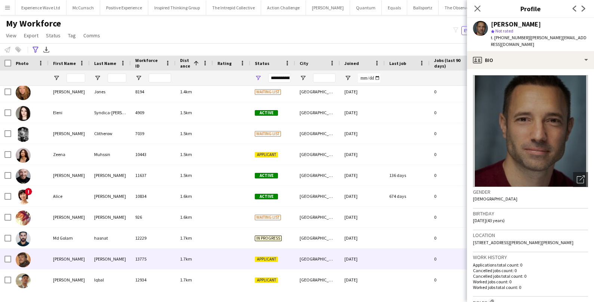
click at [224, 253] on div at bounding box center [231, 259] width 37 height 21
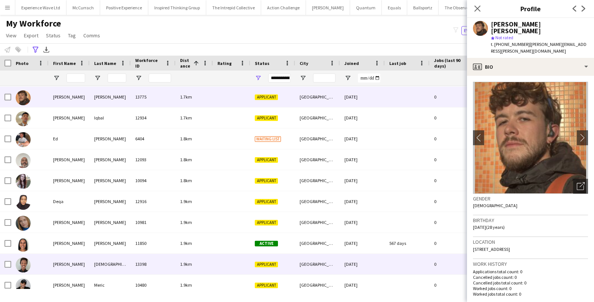
click at [238, 266] on div at bounding box center [231, 264] width 37 height 21
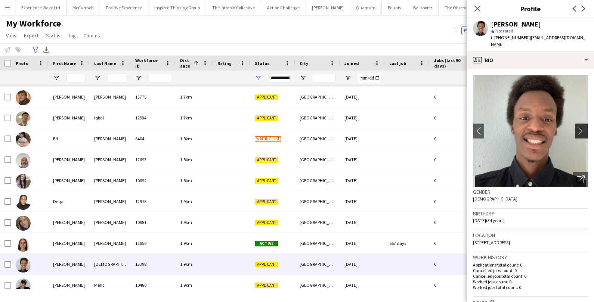
click at [584, 127] on app-icon "chevron-right" at bounding box center [583, 131] width 12 height 8
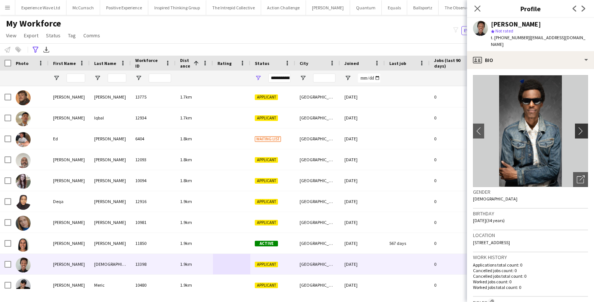
click at [584, 127] on app-icon "chevron-right" at bounding box center [583, 131] width 12 height 8
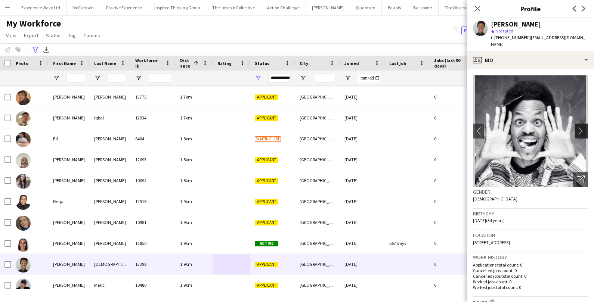
click at [584, 127] on app-icon "chevron-right" at bounding box center [583, 131] width 12 height 8
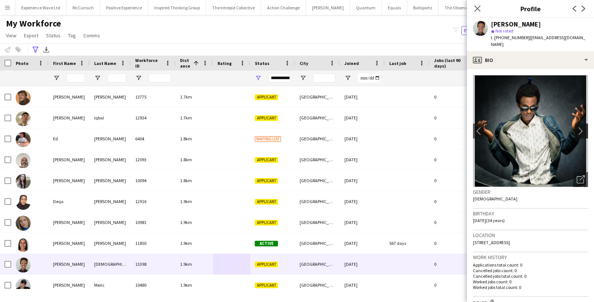
click at [584, 127] on app-icon "chevron-right" at bounding box center [583, 131] width 12 height 8
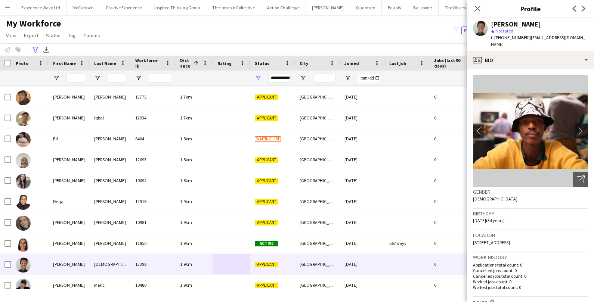
click at [584, 127] on app-icon "chevron-right" at bounding box center [583, 131] width 12 height 8
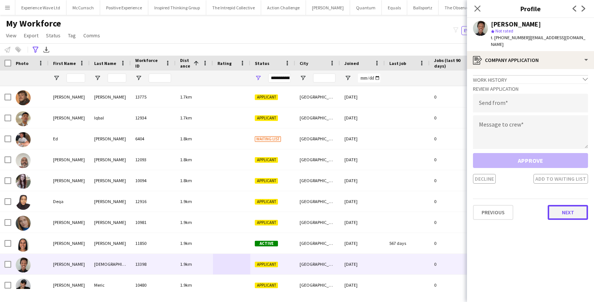
click at [565, 205] on button "Next" at bounding box center [568, 212] width 40 height 15
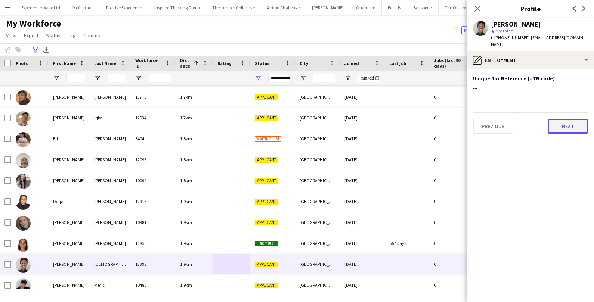
click at [575, 119] on button "Next" at bounding box center [568, 126] width 40 height 15
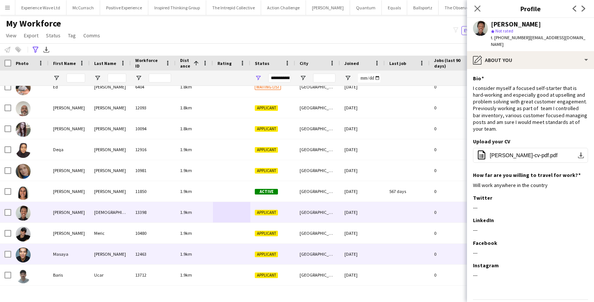
click at [133, 254] on div "12463" at bounding box center [153, 254] width 45 height 21
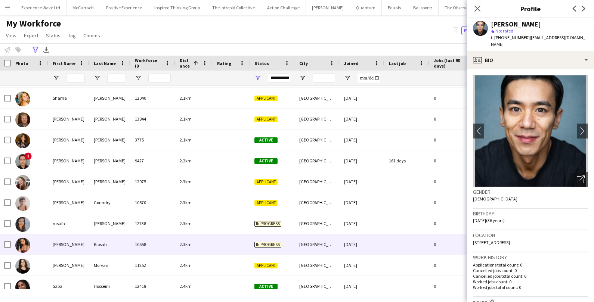
scroll to position [861, 0]
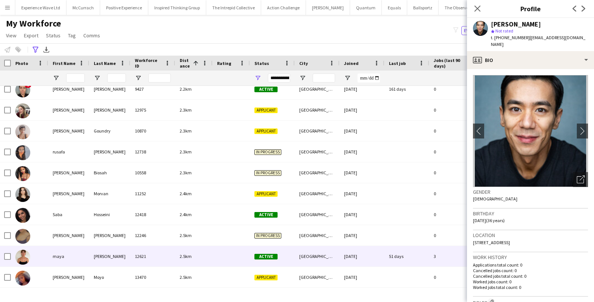
click at [116, 255] on div "pollock" at bounding box center [109, 256] width 41 height 21
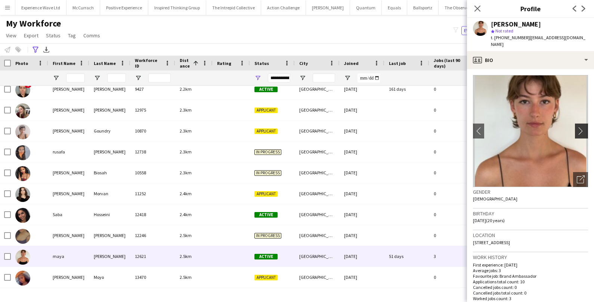
click at [580, 127] on app-icon "chevron-right" at bounding box center [583, 131] width 12 height 8
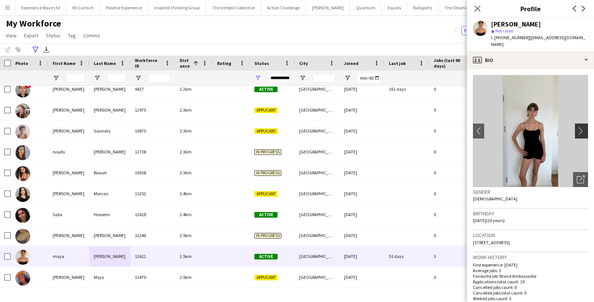
click at [580, 127] on app-icon "chevron-right" at bounding box center [583, 131] width 12 height 8
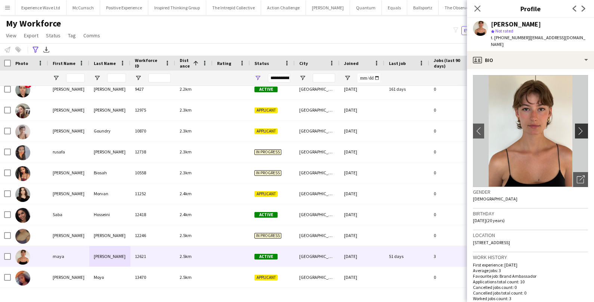
click at [580, 127] on app-icon "chevron-right" at bounding box center [583, 131] width 12 height 8
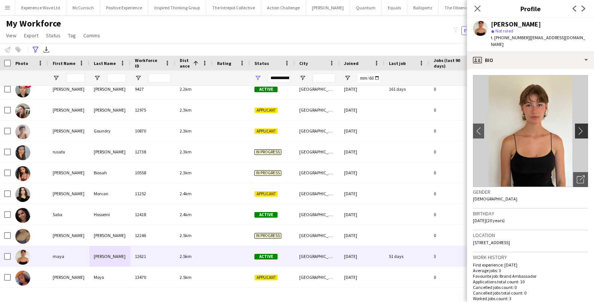
click at [580, 127] on app-icon "chevron-right" at bounding box center [583, 131] width 12 height 8
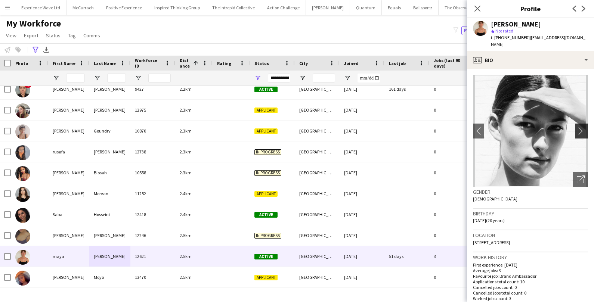
click at [580, 127] on app-icon "chevron-right" at bounding box center [583, 131] width 12 height 8
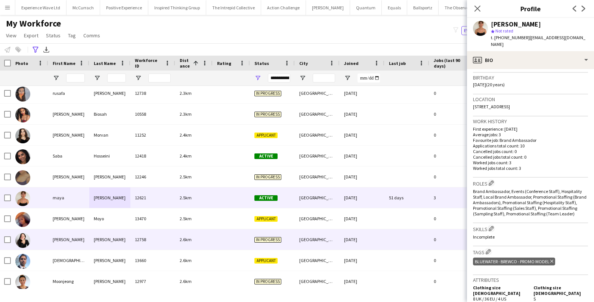
click at [170, 245] on div "12758" at bounding box center [152, 240] width 45 height 21
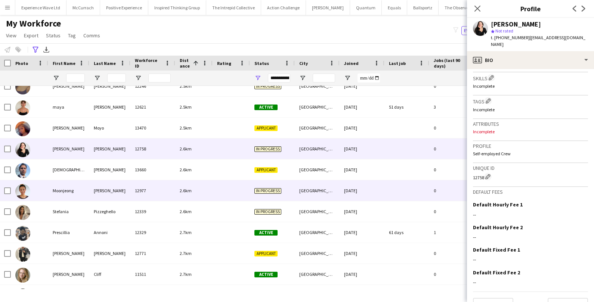
click at [202, 197] on div "2.6km" at bounding box center [193, 191] width 37 height 21
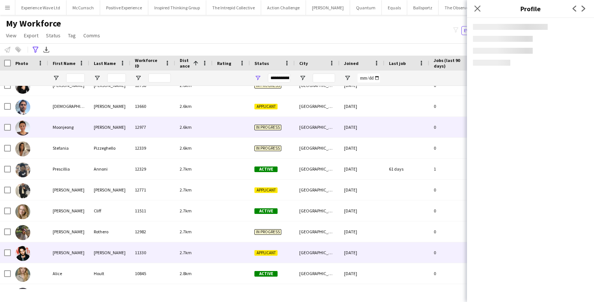
click at [141, 253] on div "11330" at bounding box center [152, 253] width 45 height 21
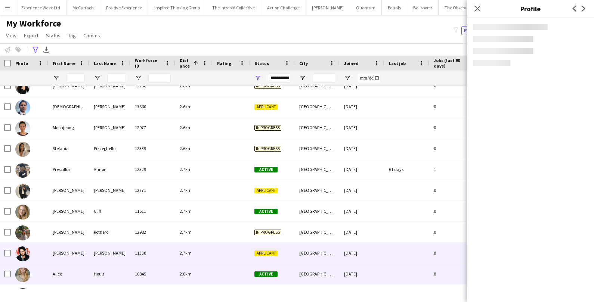
click at [111, 277] on div "Hoult" at bounding box center [109, 274] width 41 height 21
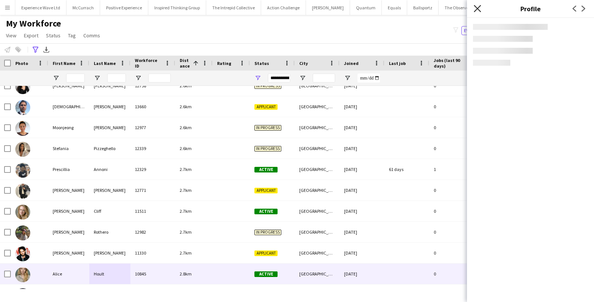
click at [476, 6] on icon at bounding box center [477, 8] width 7 height 7
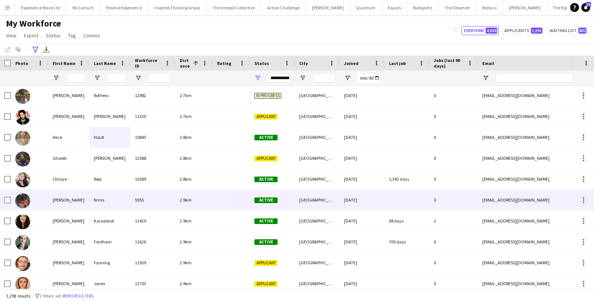
click at [138, 202] on div "5955" at bounding box center [152, 200] width 45 height 21
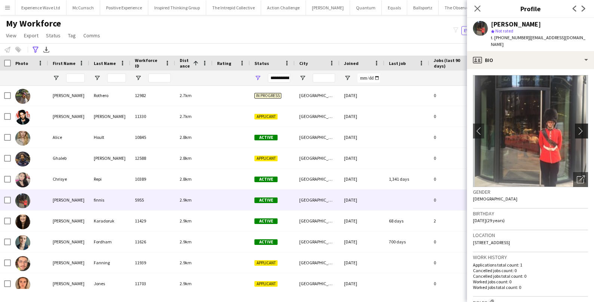
click at [582, 127] on app-icon "chevron-right" at bounding box center [583, 131] width 12 height 8
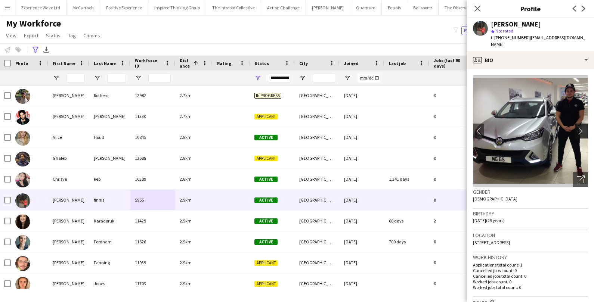
click at [581, 127] on app-icon "chevron-right" at bounding box center [583, 131] width 12 height 8
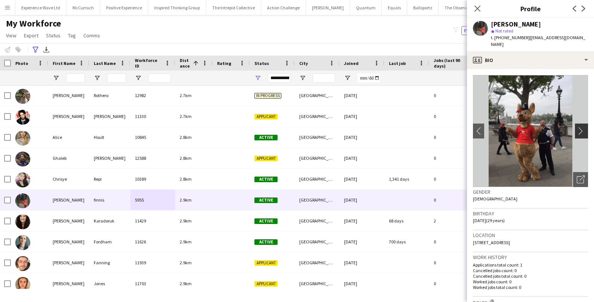
click at [581, 127] on app-icon "chevron-right" at bounding box center [583, 131] width 12 height 8
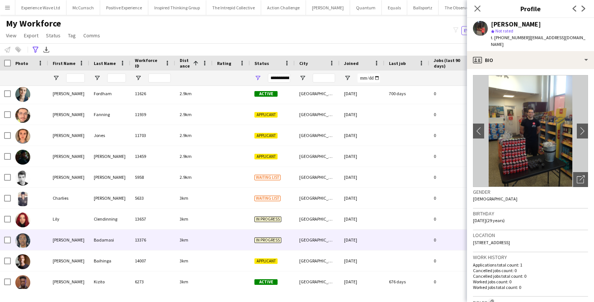
click at [166, 240] on div "13376" at bounding box center [152, 240] width 45 height 21
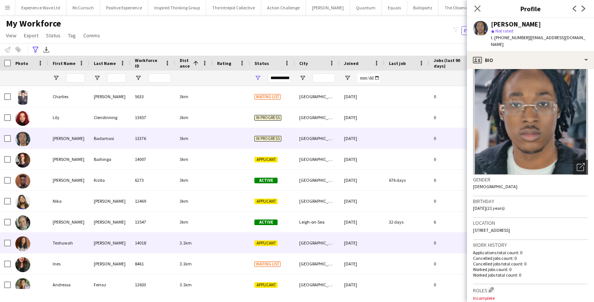
click at [192, 241] on div "3.1km" at bounding box center [193, 243] width 37 height 21
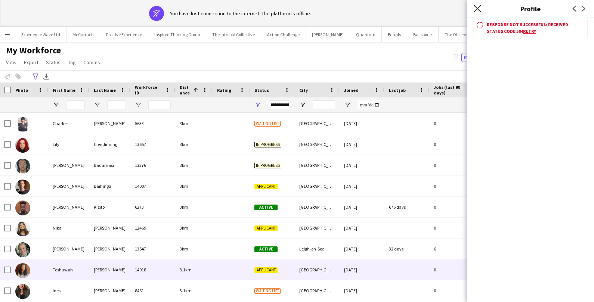
click at [479, 8] on icon "Close pop-in" at bounding box center [477, 8] width 7 height 7
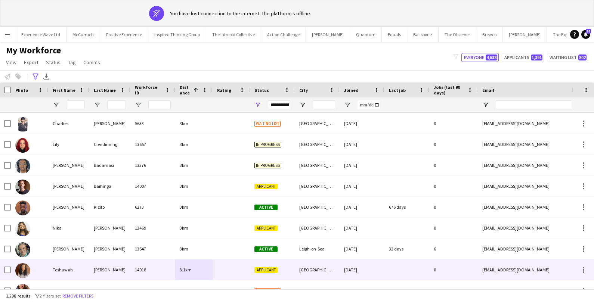
click at [85, 274] on div "Teshuwah" at bounding box center [68, 270] width 41 height 21
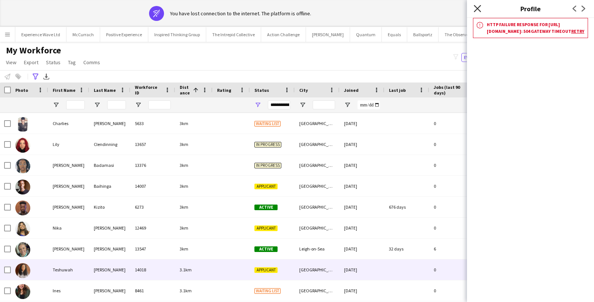
click at [477, 9] on icon at bounding box center [477, 8] width 7 height 7
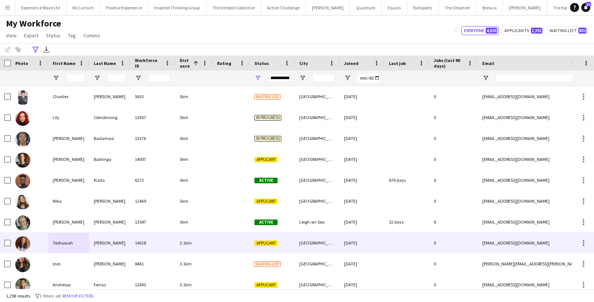
click at [133, 247] on div "14018" at bounding box center [152, 243] width 45 height 21
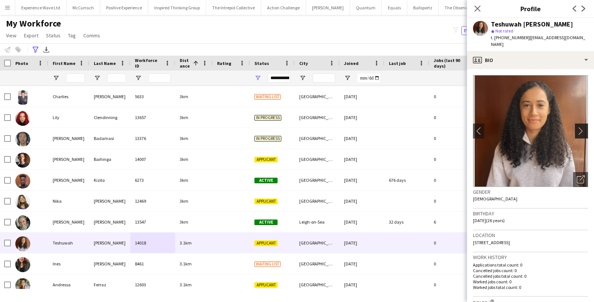
click at [585, 127] on app-icon "chevron-right" at bounding box center [583, 131] width 12 height 8
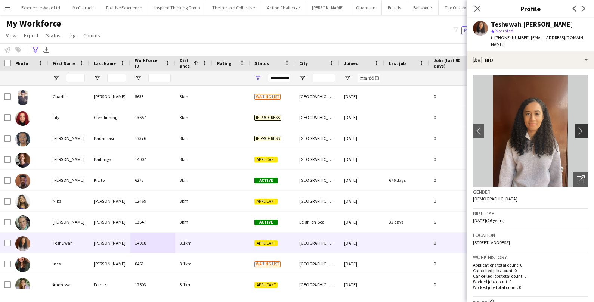
click at [585, 127] on app-icon "chevron-right" at bounding box center [583, 131] width 12 height 8
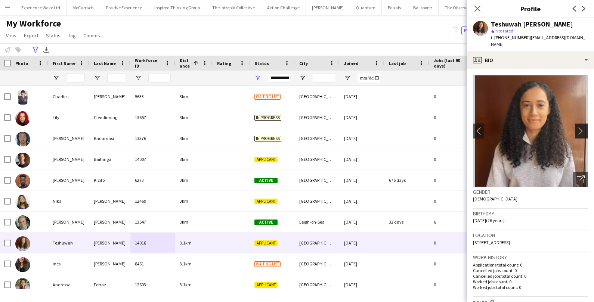
click at [585, 127] on app-icon "chevron-right" at bounding box center [583, 131] width 12 height 8
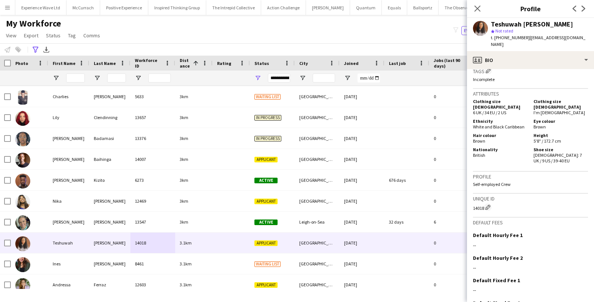
scroll to position [356, 0]
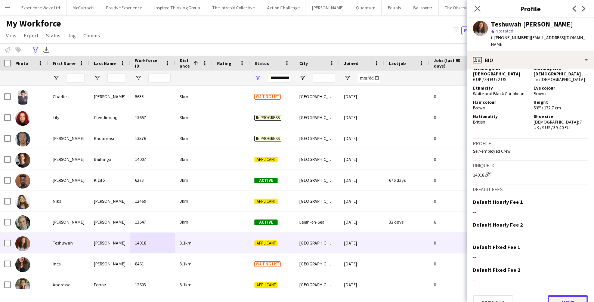
click at [565, 296] on button "Next" at bounding box center [568, 303] width 40 height 15
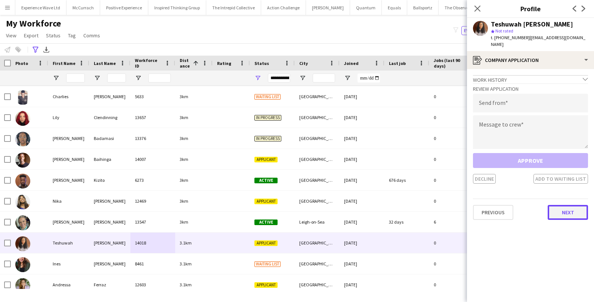
click at [570, 208] on button "Next" at bounding box center [568, 212] width 40 height 15
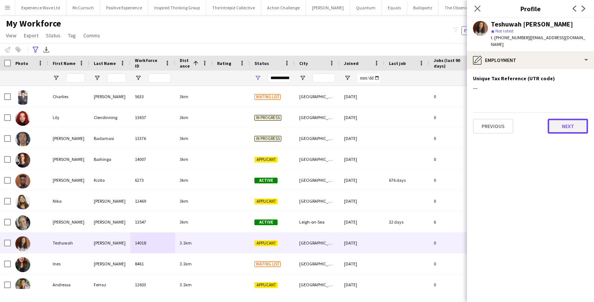
click at [569, 121] on button "Next" at bounding box center [568, 126] width 40 height 15
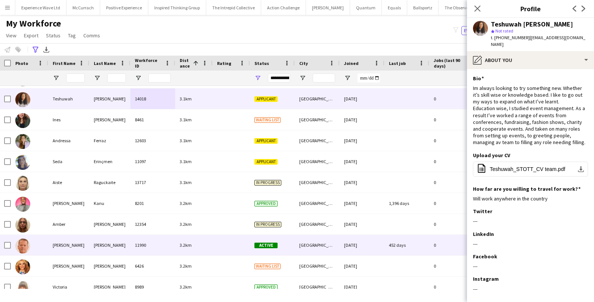
scroll to position [1682, 0]
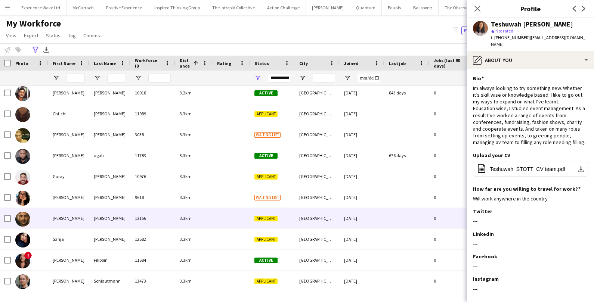
click at [193, 218] on div "3.3km" at bounding box center [193, 218] width 37 height 21
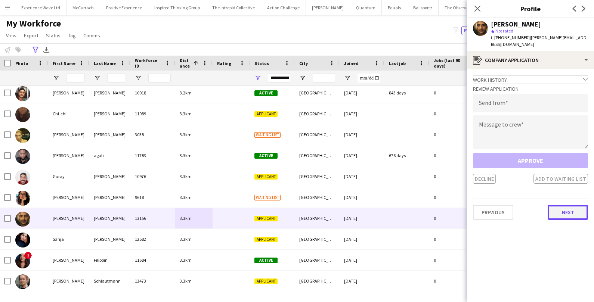
click at [569, 208] on button "Next" at bounding box center [568, 212] width 40 height 15
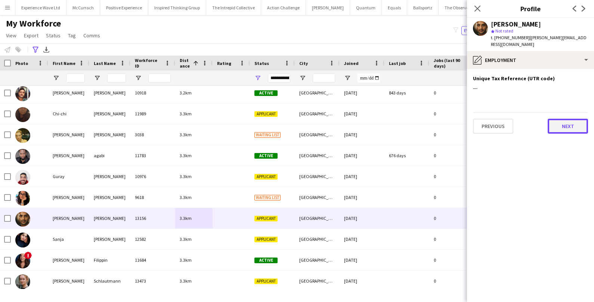
click at [576, 124] on button "Next" at bounding box center [568, 126] width 40 height 15
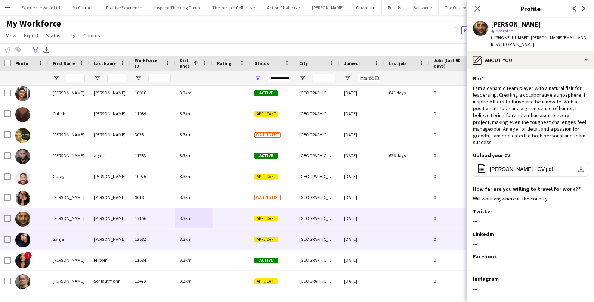
click at [307, 239] on div "London" at bounding box center [317, 239] width 45 height 21
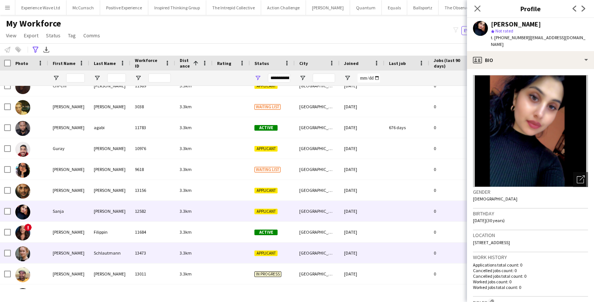
click at [403, 249] on div at bounding box center [407, 253] width 45 height 21
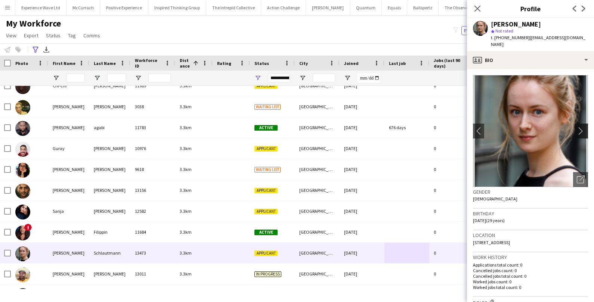
click at [583, 127] on app-icon "chevron-right" at bounding box center [583, 131] width 12 height 8
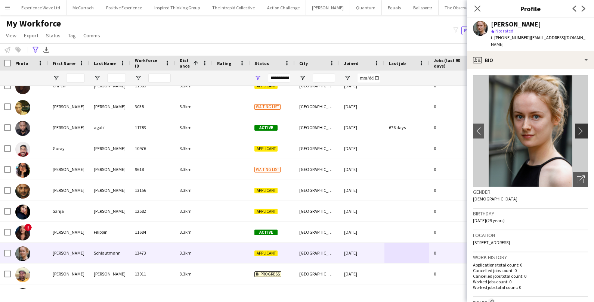
click at [583, 127] on app-icon "chevron-right" at bounding box center [583, 131] width 12 height 8
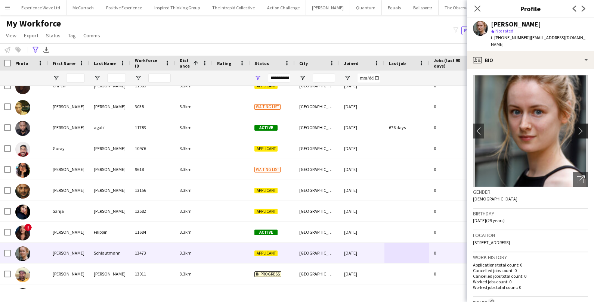
click at [583, 127] on app-icon "chevron-right" at bounding box center [583, 131] width 12 height 8
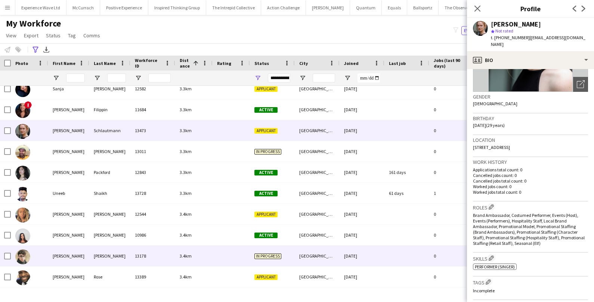
click at [362, 252] on div "03-03-2025" at bounding box center [362, 256] width 45 height 21
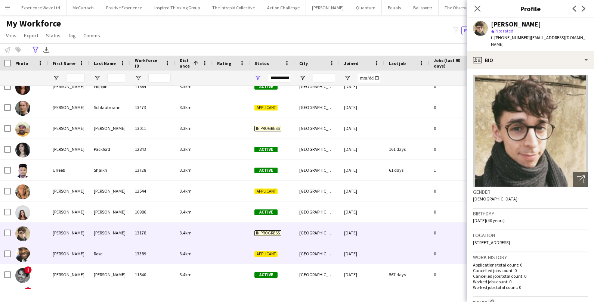
click at [362, 252] on div "01-05-2025" at bounding box center [362, 254] width 45 height 21
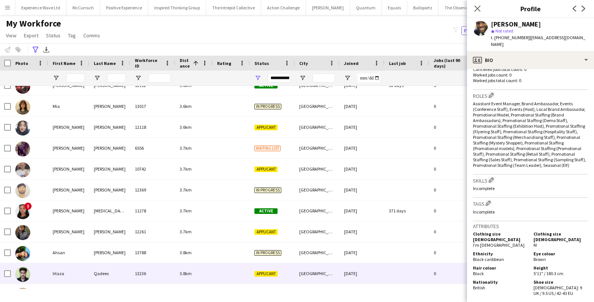
click at [118, 266] on div "Qadees" at bounding box center [109, 274] width 41 height 21
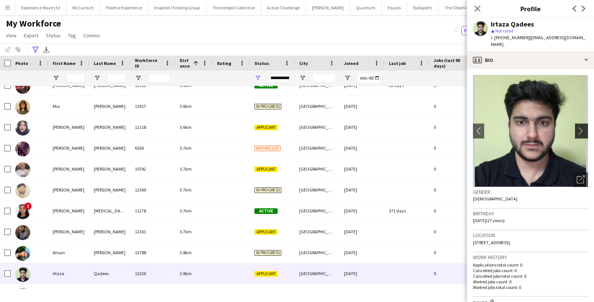
click at [581, 127] on app-icon "chevron-right" at bounding box center [583, 131] width 12 height 8
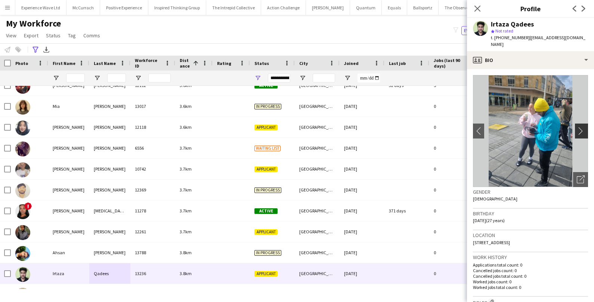
click at [581, 127] on app-icon "chevron-right" at bounding box center [583, 131] width 12 height 8
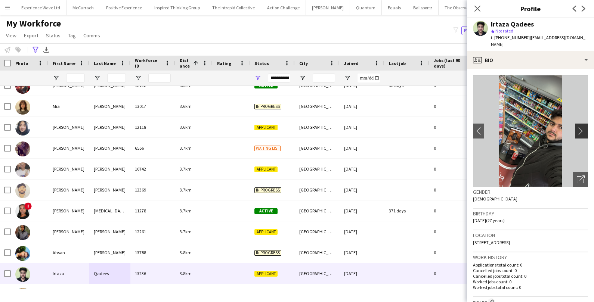
click at [581, 127] on app-icon "chevron-right" at bounding box center [583, 131] width 12 height 8
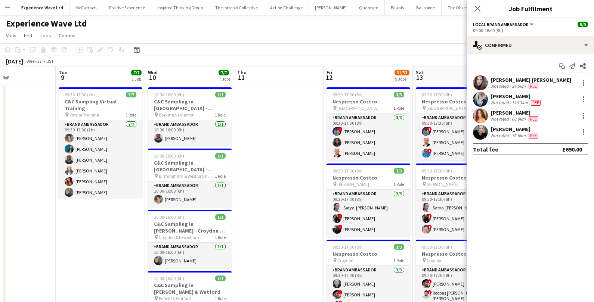
scroll to position [0, 304]
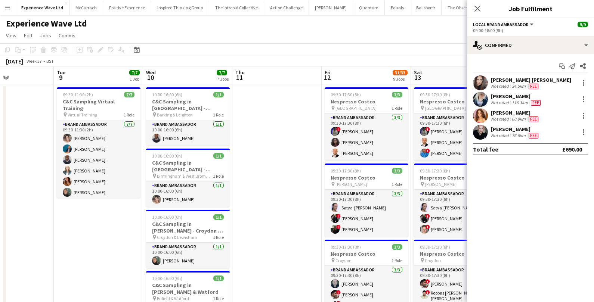
click at [10, 7] on button "Menu" at bounding box center [7, 7] width 15 height 15
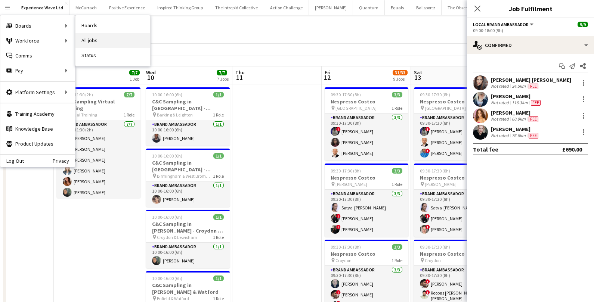
click at [97, 44] on link "All jobs" at bounding box center [113, 40] width 75 height 15
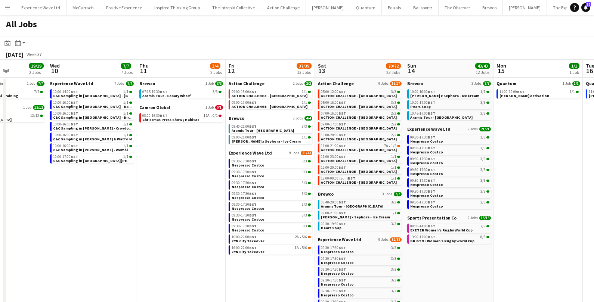
scroll to position [0, 313]
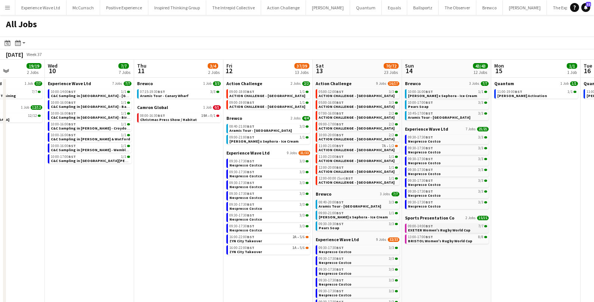
click at [430, 230] on span "EXETER Women's Rugby World Cup" at bounding box center [439, 230] width 62 height 5
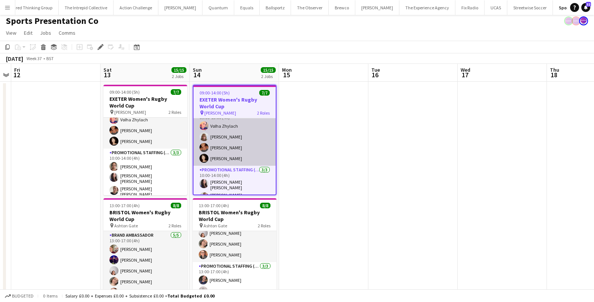
scroll to position [28, 0]
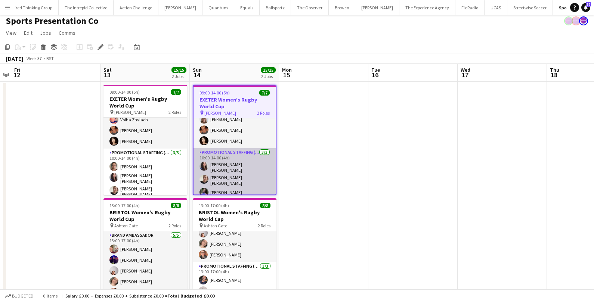
click at [232, 187] on app-card-role "Promotional Staffing (Brand Ambassadors) [DATE] 10:00-14:00 (4h) [PERSON_NAME] …" at bounding box center [235, 174] width 82 height 52
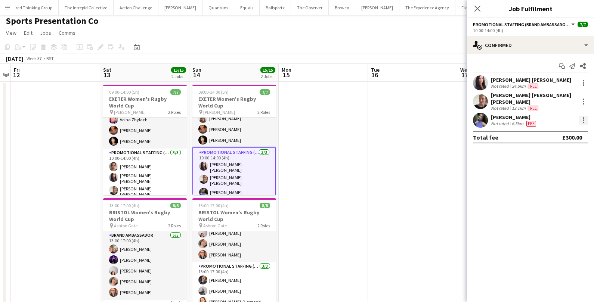
click at [587, 119] on div at bounding box center [584, 120] width 9 height 9
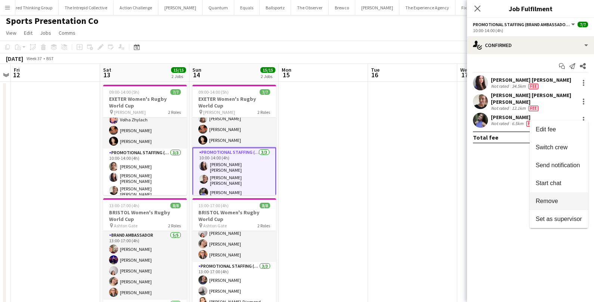
click at [547, 197] on button "Remove" at bounding box center [559, 202] width 58 height 18
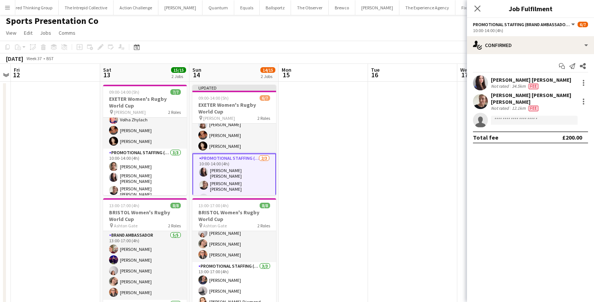
click at [374, 122] on app-date-cell at bounding box center [412, 277] width 89 height 390
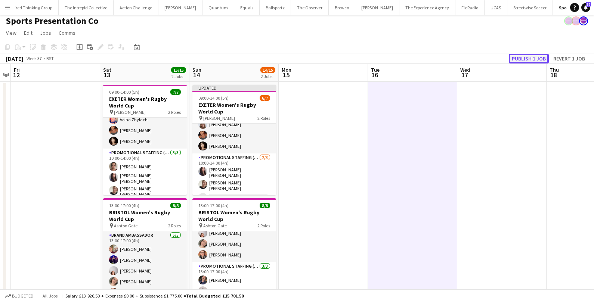
click at [537, 56] on button "Publish 1 job" at bounding box center [529, 59] width 40 height 10
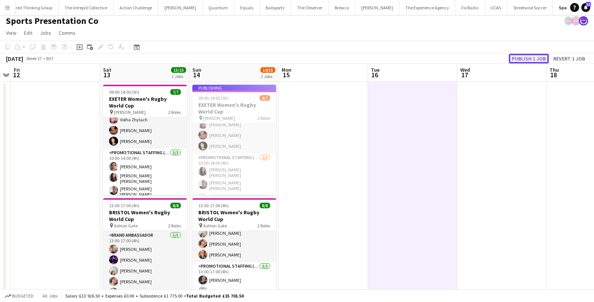
click at [532, 57] on button "Publish 1 job" at bounding box center [529, 59] width 40 height 10
click at [459, 113] on app-date-cell at bounding box center [502, 277] width 89 height 390
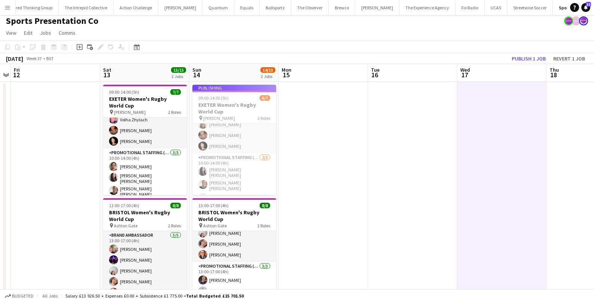
click at [405, 102] on app-date-cell at bounding box center [412, 277] width 89 height 390
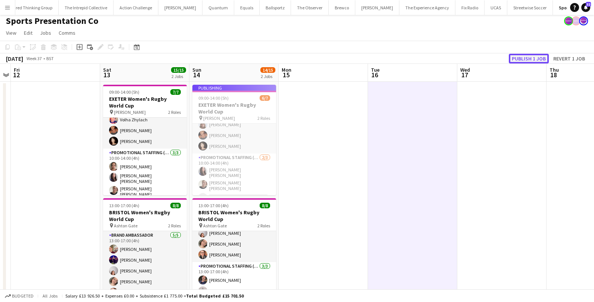
click at [523, 56] on button "Publish 1 job" at bounding box center [529, 59] width 40 height 10
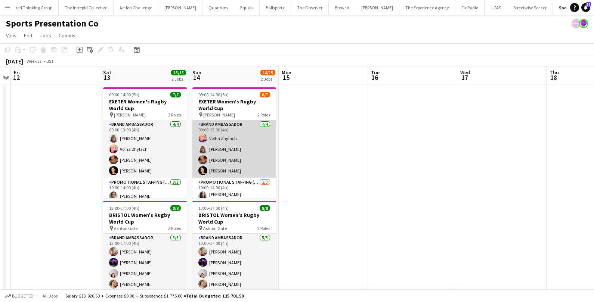
scroll to position [27, 0]
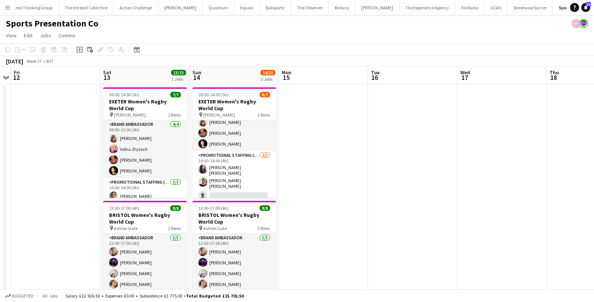
click at [350, 117] on app-date-cell at bounding box center [323, 205] width 89 height 242
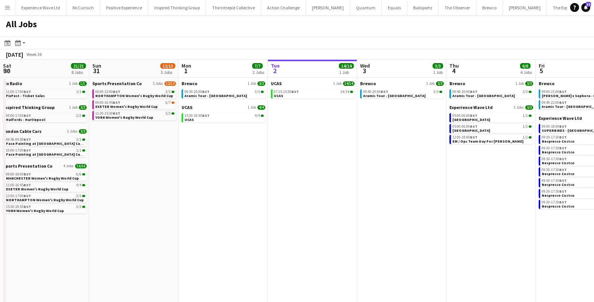
click at [560, 169] on span "BST" at bounding box center [563, 170] width 7 height 5
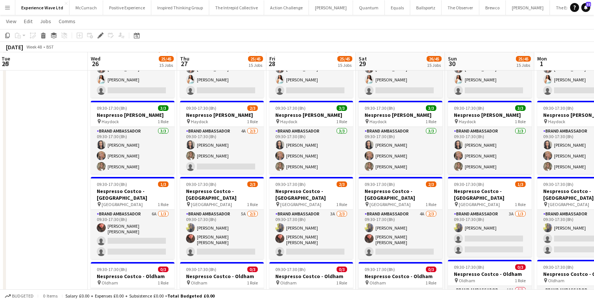
scroll to position [561, 0]
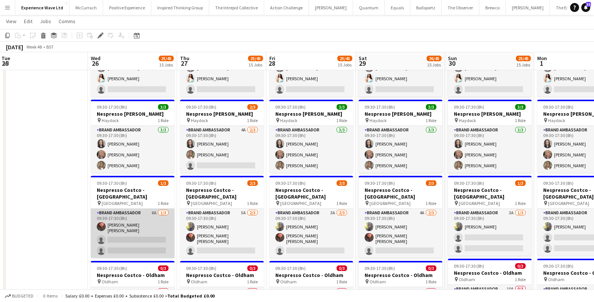
click at [142, 209] on app-card-role "Brand Ambassador 6A [DATE] 09:30-17:30 (8h) [PERSON_NAME] [PERSON_NAME] single-…" at bounding box center [133, 233] width 84 height 49
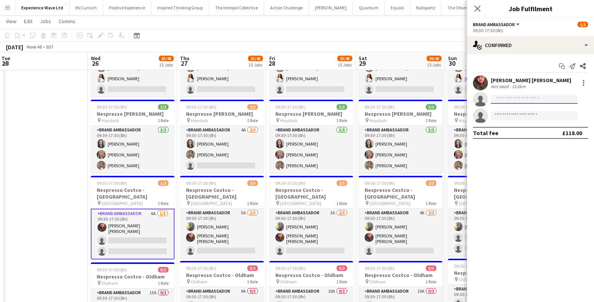
click at [523, 98] on input at bounding box center [534, 99] width 87 height 9
type input "********"
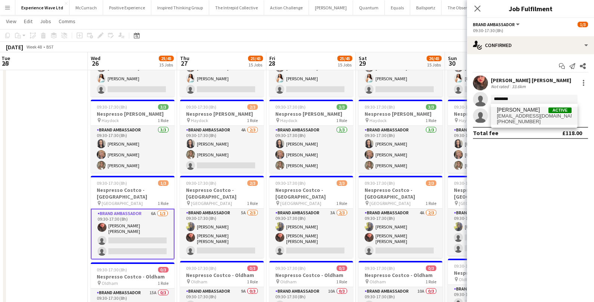
click at [535, 119] on span "[PHONE_NUMBER]" at bounding box center [534, 122] width 75 height 6
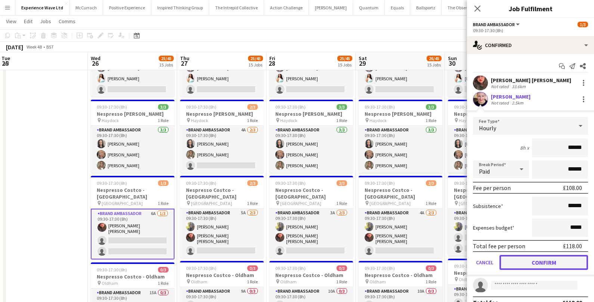
click at [507, 263] on button "Confirm" at bounding box center [544, 262] width 89 height 15
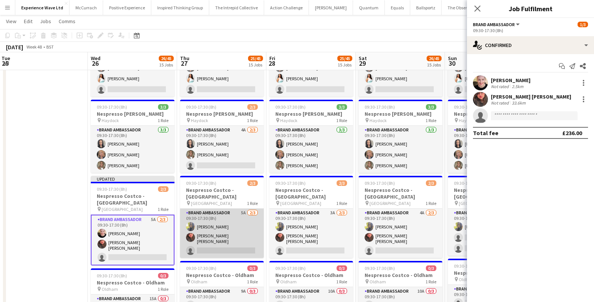
click at [222, 209] on app-card-role "Brand Ambassador 5A [DATE] 09:30-17:30 (8h) [PERSON_NAME] [PERSON_NAME] [PERSON…" at bounding box center [222, 233] width 84 height 49
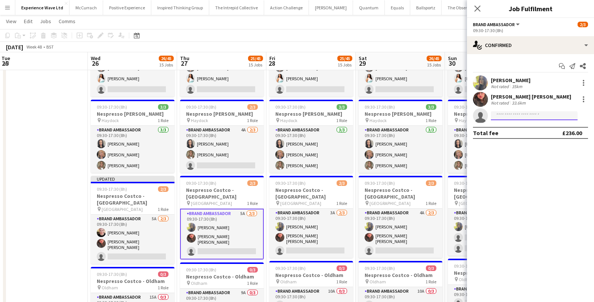
click at [501, 115] on input at bounding box center [534, 115] width 87 height 9
type input "*********"
click at [523, 127] on span "[PERSON_NAME]" at bounding box center [518, 126] width 43 height 6
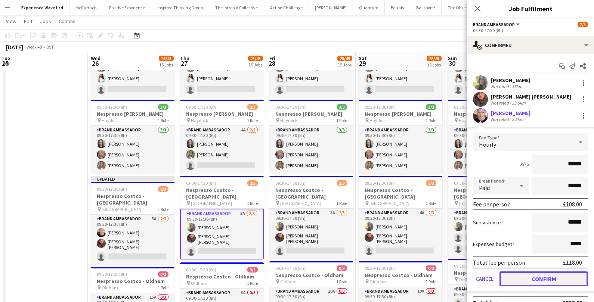
click at [526, 278] on button "Confirm" at bounding box center [544, 279] width 89 height 15
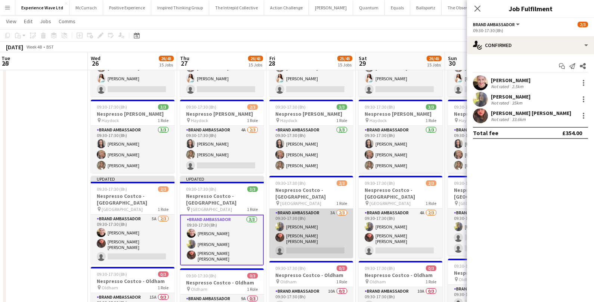
click at [327, 211] on app-card-role "Brand Ambassador 3A [DATE] 09:30-17:30 (8h) [PERSON_NAME] [PERSON_NAME] [PERSON…" at bounding box center [312, 233] width 84 height 49
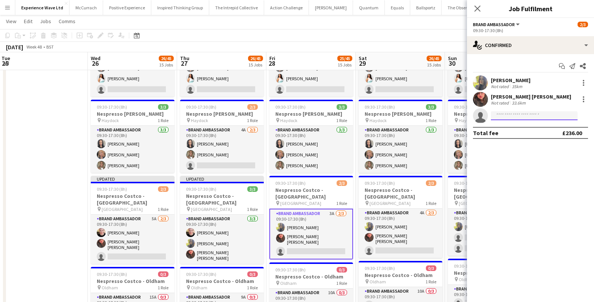
click at [528, 115] on input at bounding box center [534, 115] width 87 height 9
type input "********"
click at [544, 129] on span "[PERSON_NAME] Active" at bounding box center [534, 126] width 75 height 6
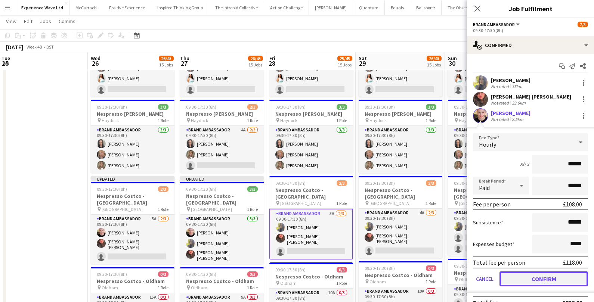
click at [528, 276] on button "Confirm" at bounding box center [544, 279] width 89 height 15
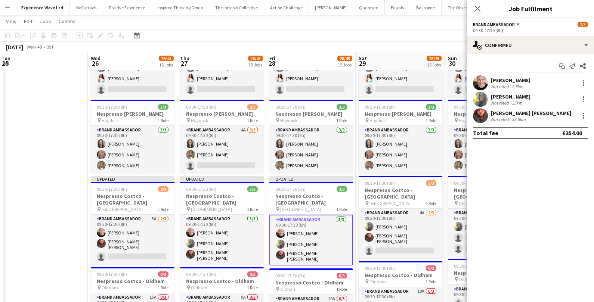
click at [408, 45] on div "[DATE] Week 48 • BST Publish 1 job Revert 1 job" at bounding box center [297, 47] width 594 height 10
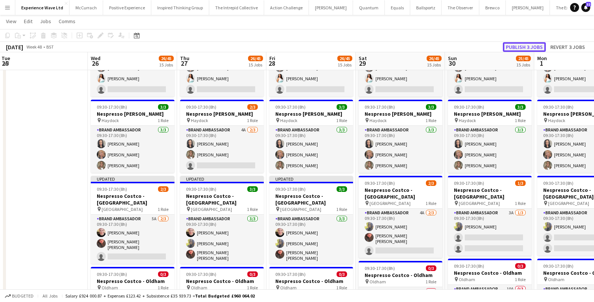
click at [527, 46] on button "Publish 3 jobs" at bounding box center [524, 47] width 43 height 10
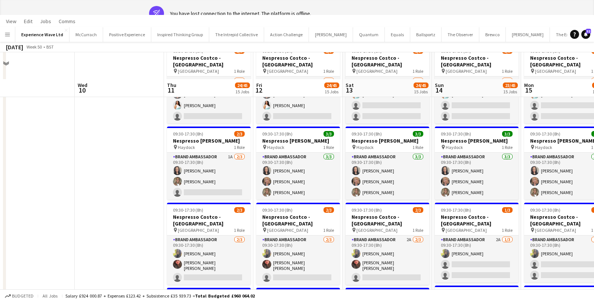
scroll to position [0, 0]
